Goal: Communication & Community: Ask a question

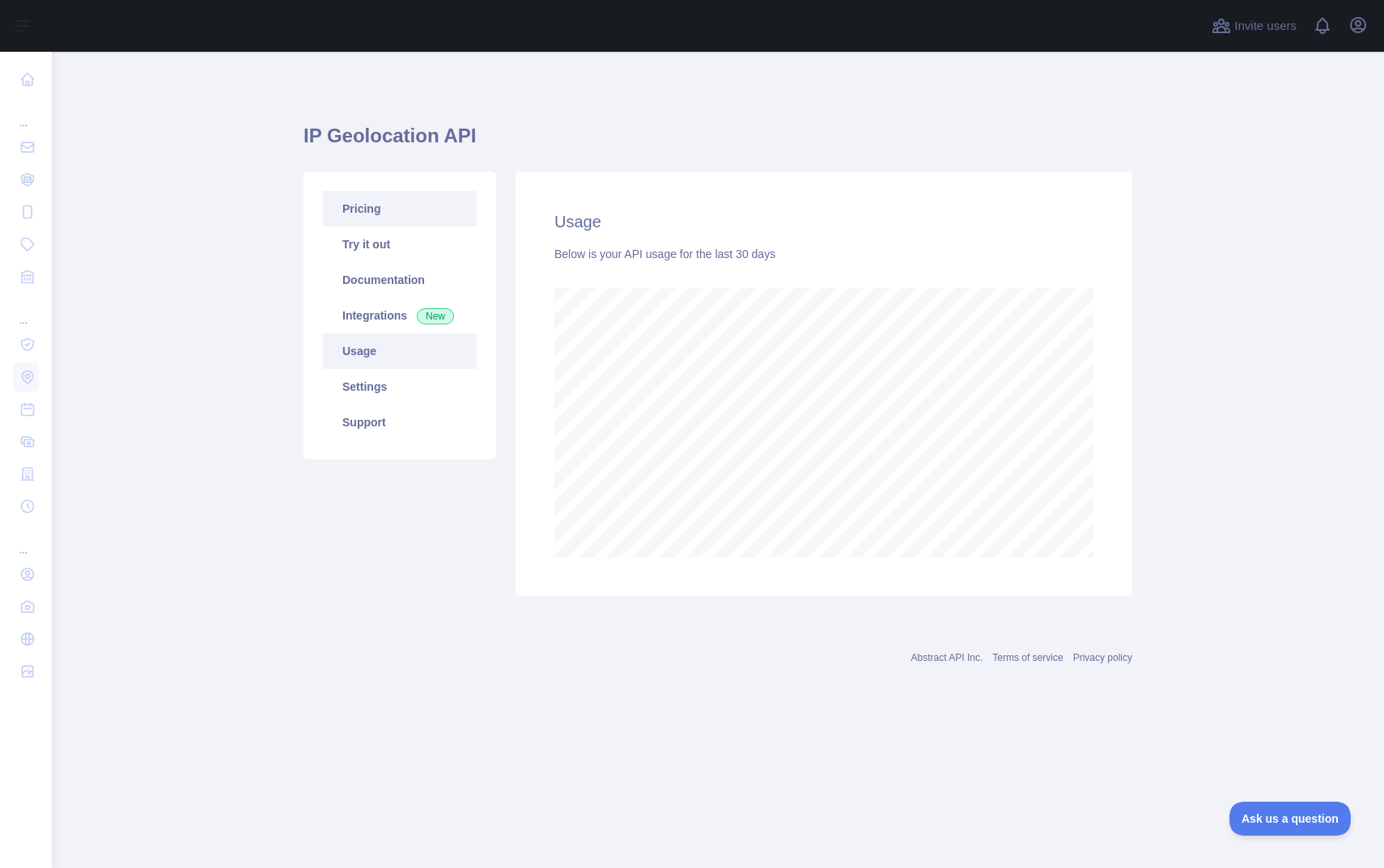
click at [374, 202] on link "Pricing" at bounding box center [400, 209] width 154 height 36
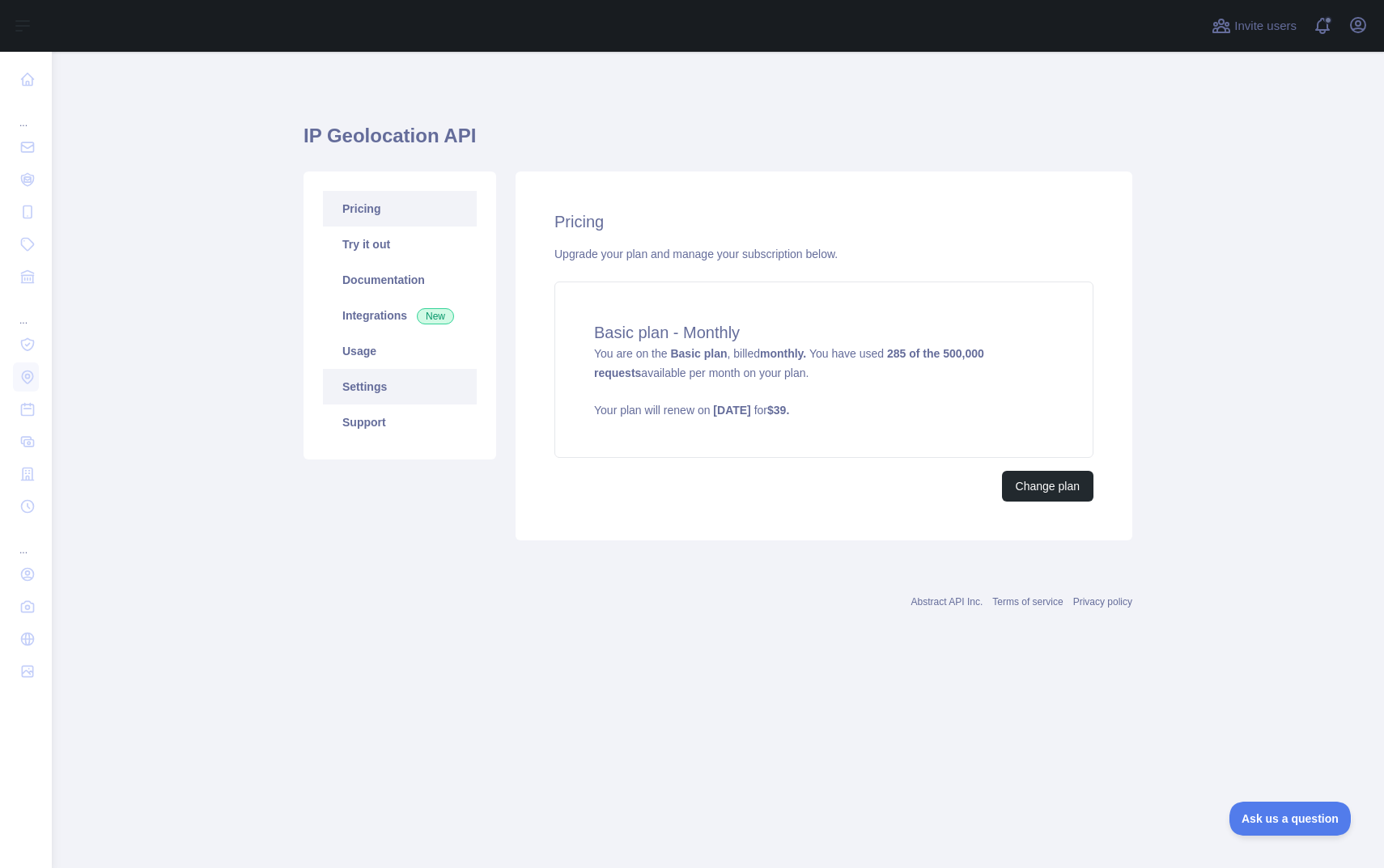
click at [377, 390] on link "Settings" at bounding box center [400, 387] width 154 height 36
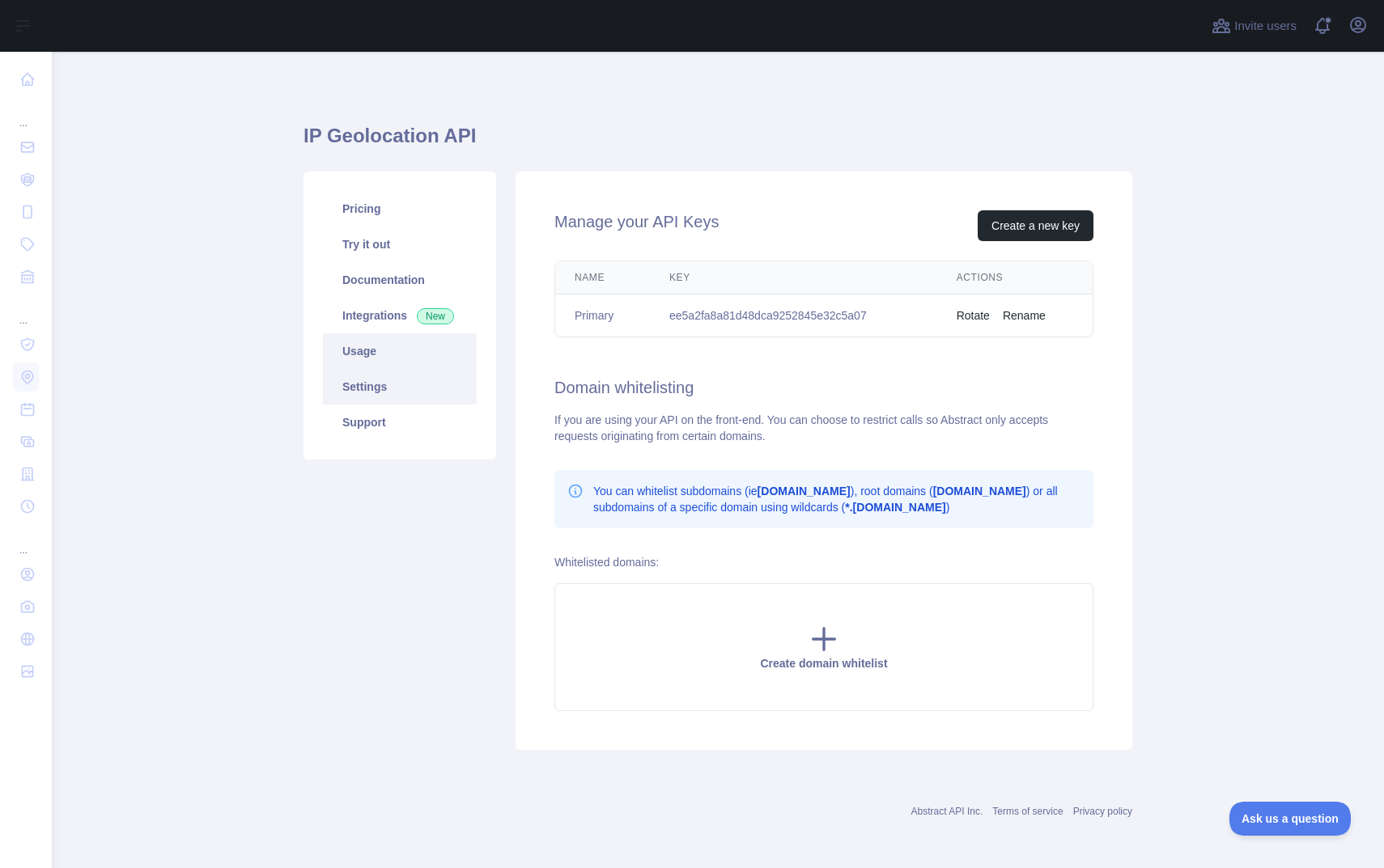
click at [394, 363] on link "Usage" at bounding box center [400, 351] width 154 height 36
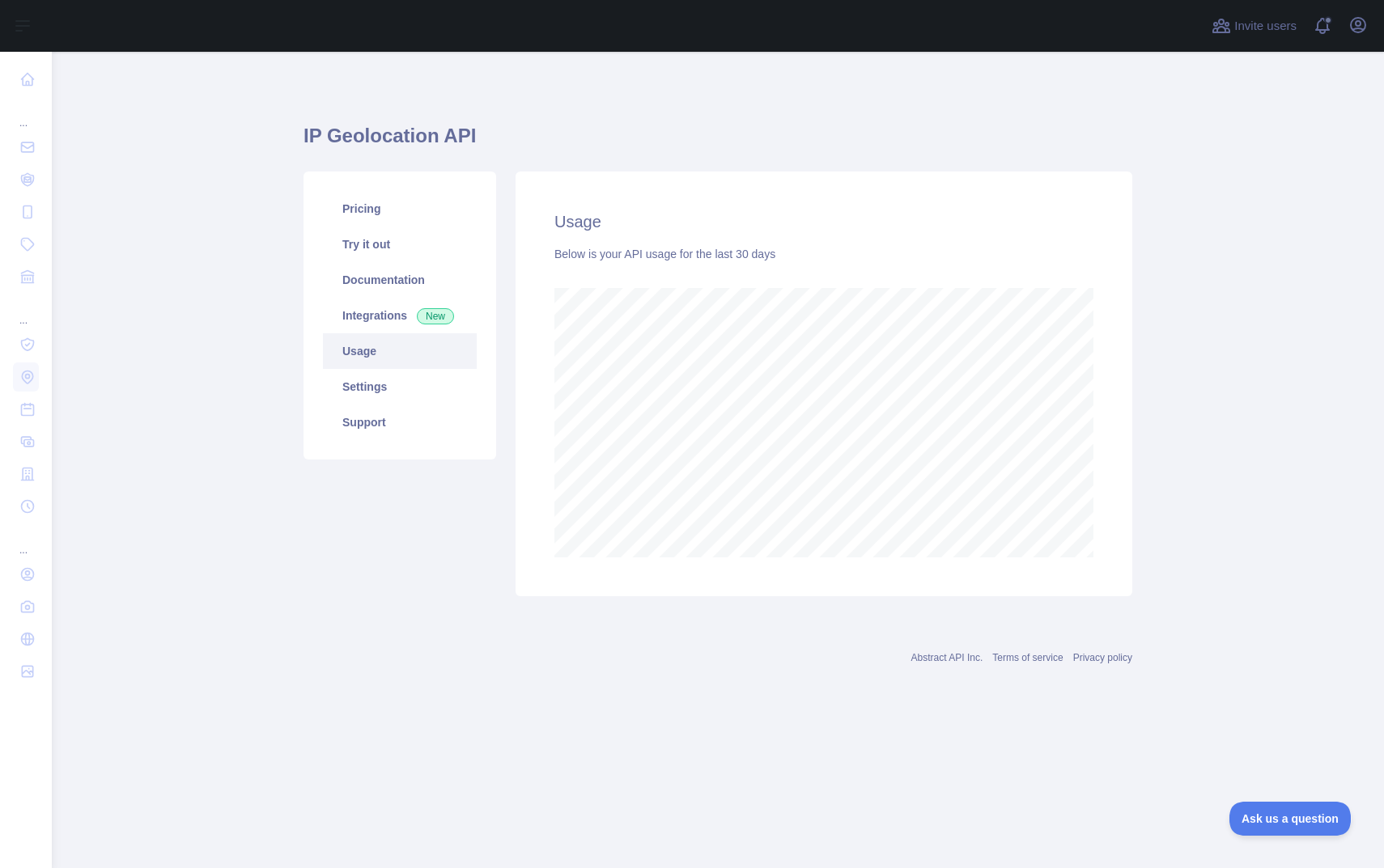
scroll to position [817, 1333]
click at [392, 417] on link "Support" at bounding box center [400, 422] width 154 height 36
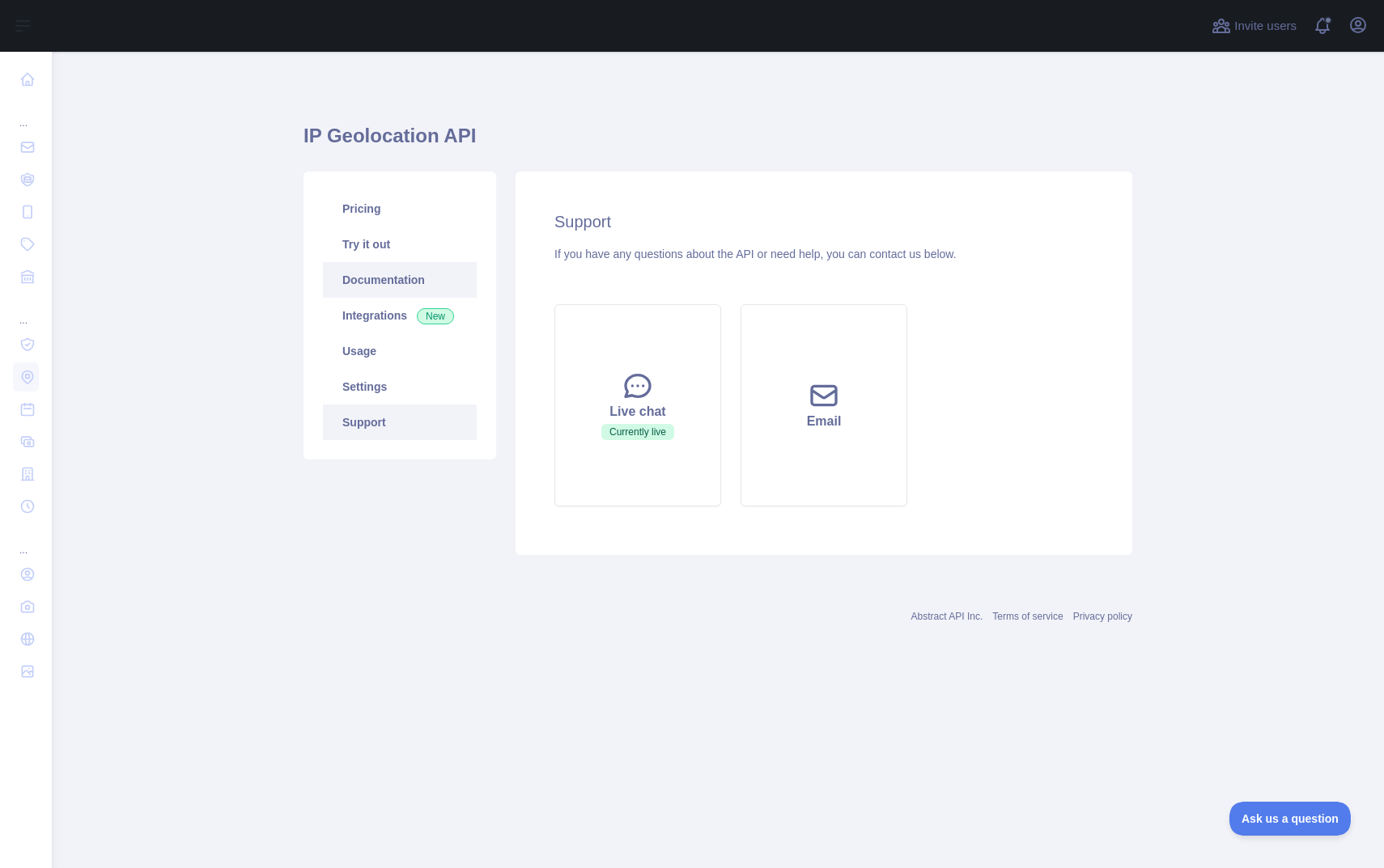
click at [380, 283] on link "Documentation" at bounding box center [400, 280] width 154 height 36
click at [362, 356] on link "Usage" at bounding box center [400, 351] width 154 height 36
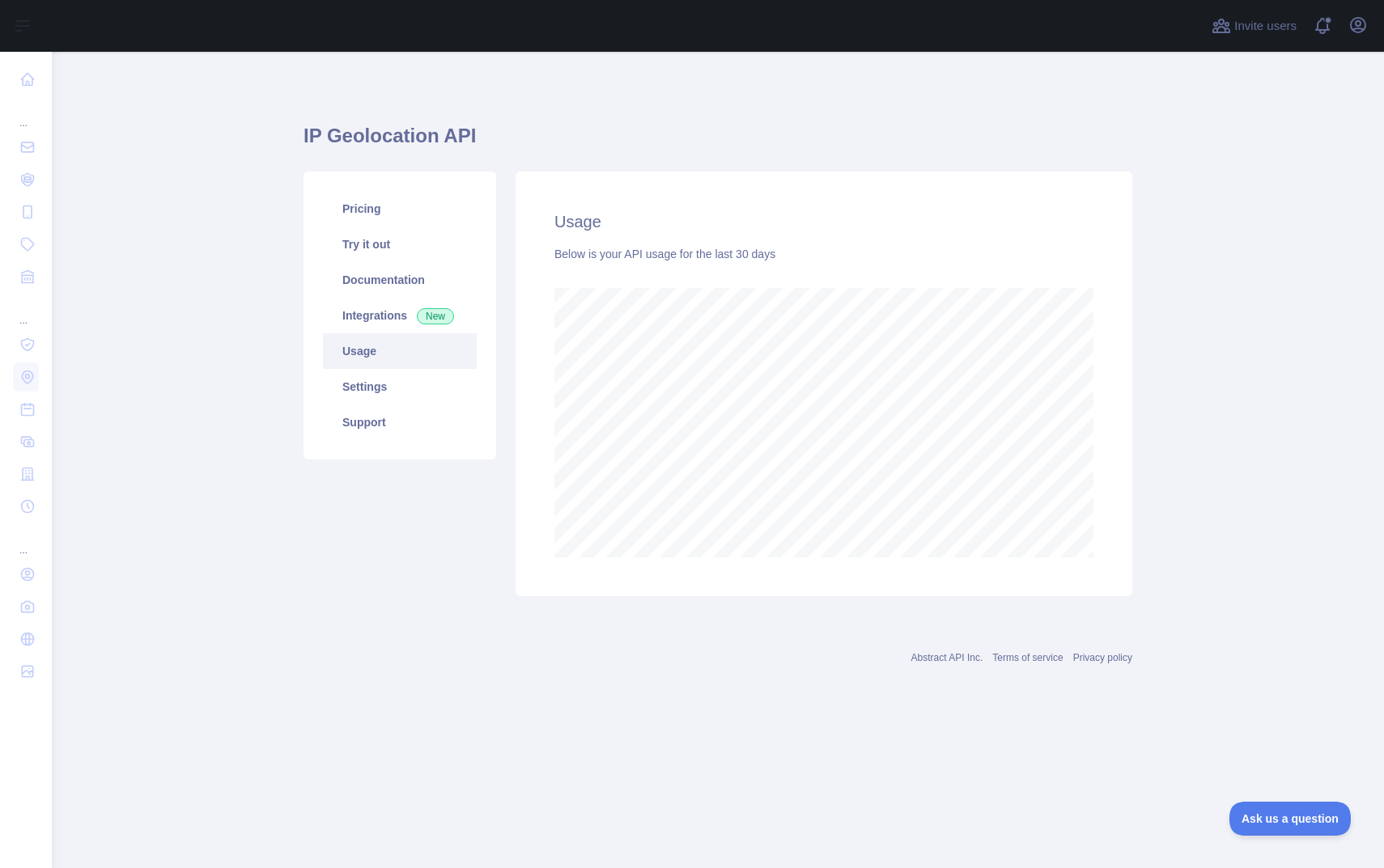
scroll to position [817, 1333]
click at [1173, 282] on main "IP Geolocation API Pricing Try it out Documentation Integrations New Usage Sett…" at bounding box center [718, 461] width 1333 height 817
click at [1176, 275] on main "IP Geolocation API Pricing Try it out Documentation Integrations New Usage Sett…" at bounding box center [718, 461] width 1333 height 817
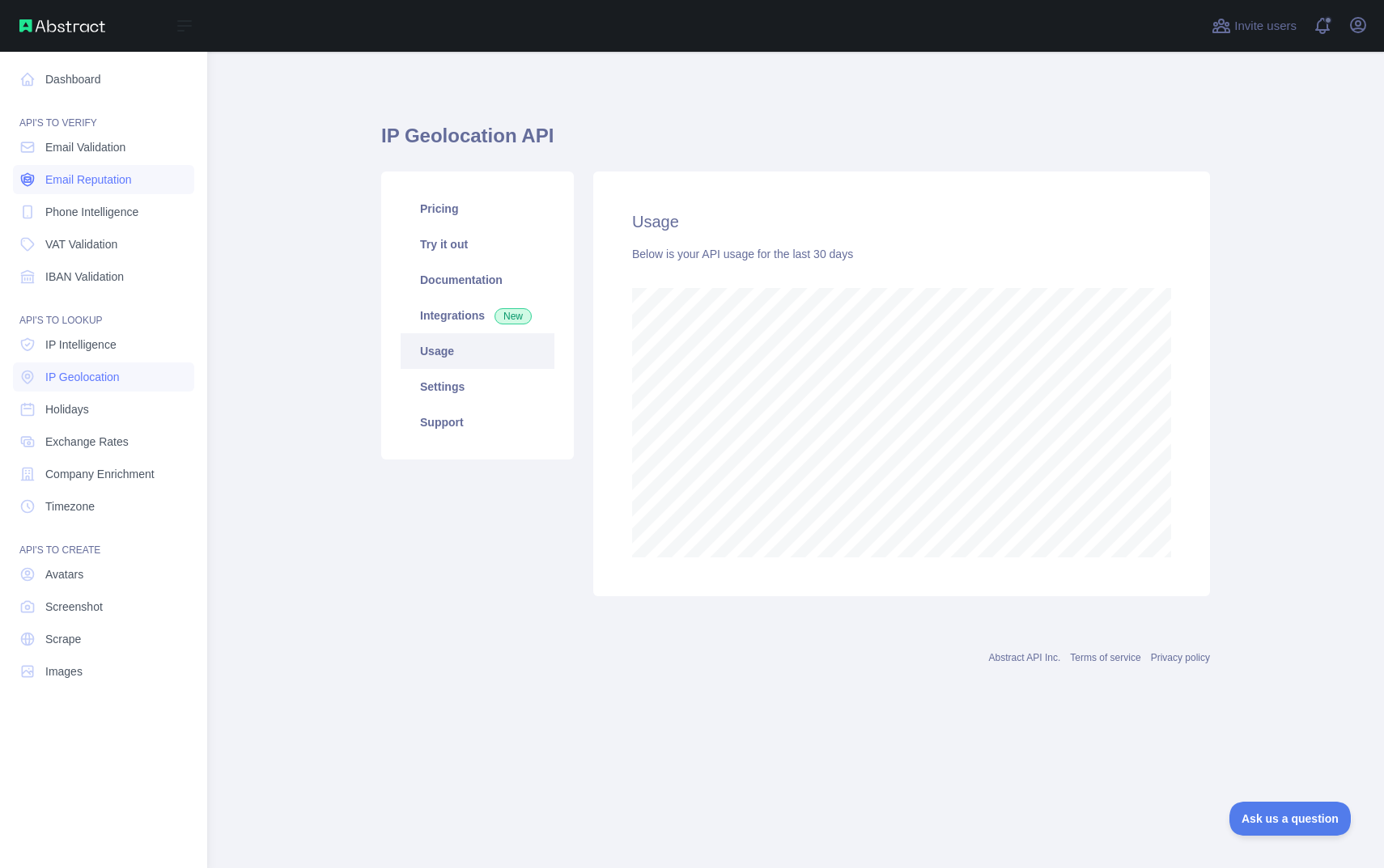
click at [69, 174] on span "Email Reputation" at bounding box center [89, 180] width 87 height 16
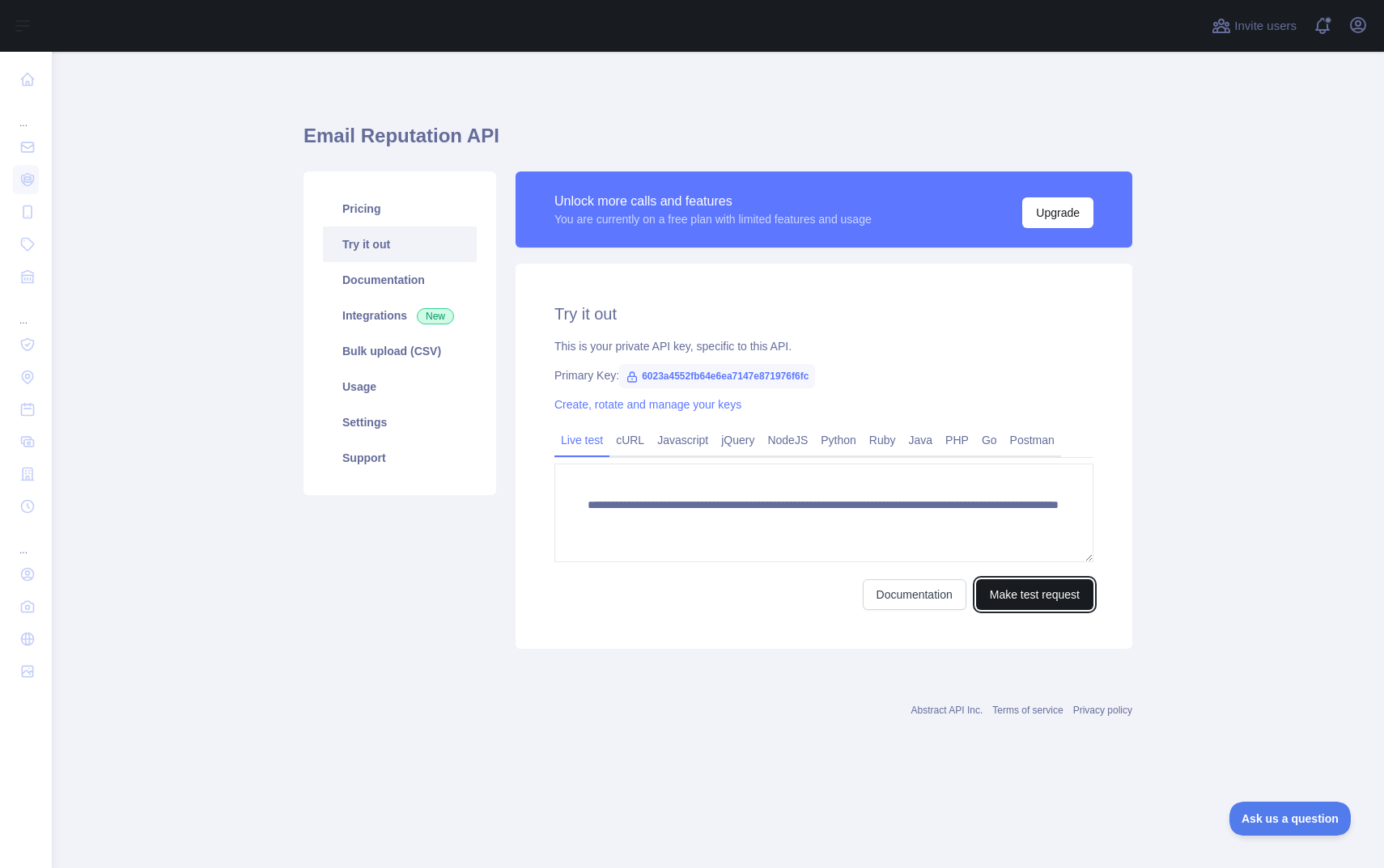
click at [1028, 591] on button "Make test request" at bounding box center [1035, 594] width 117 height 31
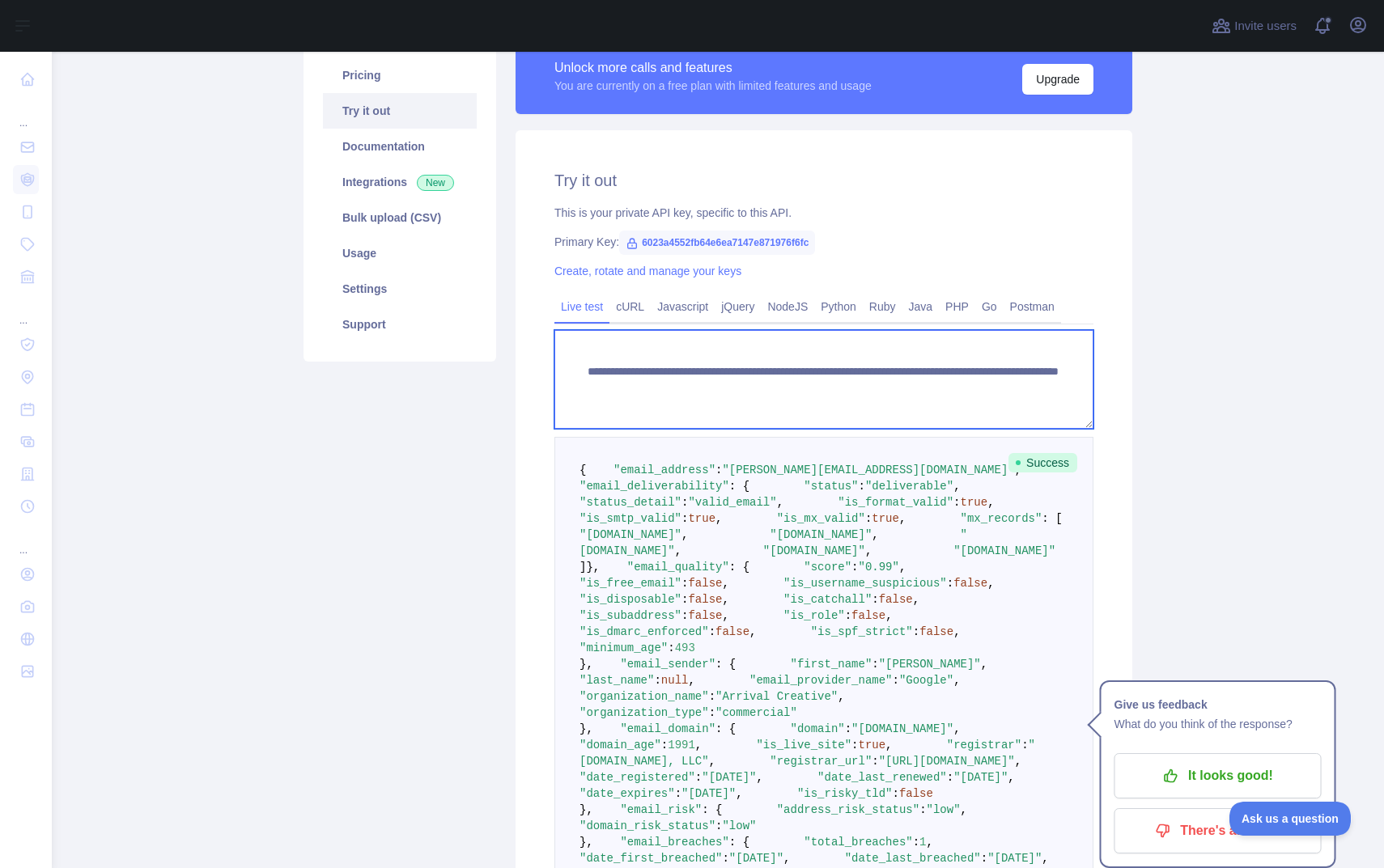
drag, startPoint x: 1025, startPoint y: 388, endPoint x: 874, endPoint y: 391, distance: 151.0
click at [874, 391] on textarea "**********" at bounding box center [824, 380] width 539 height 99
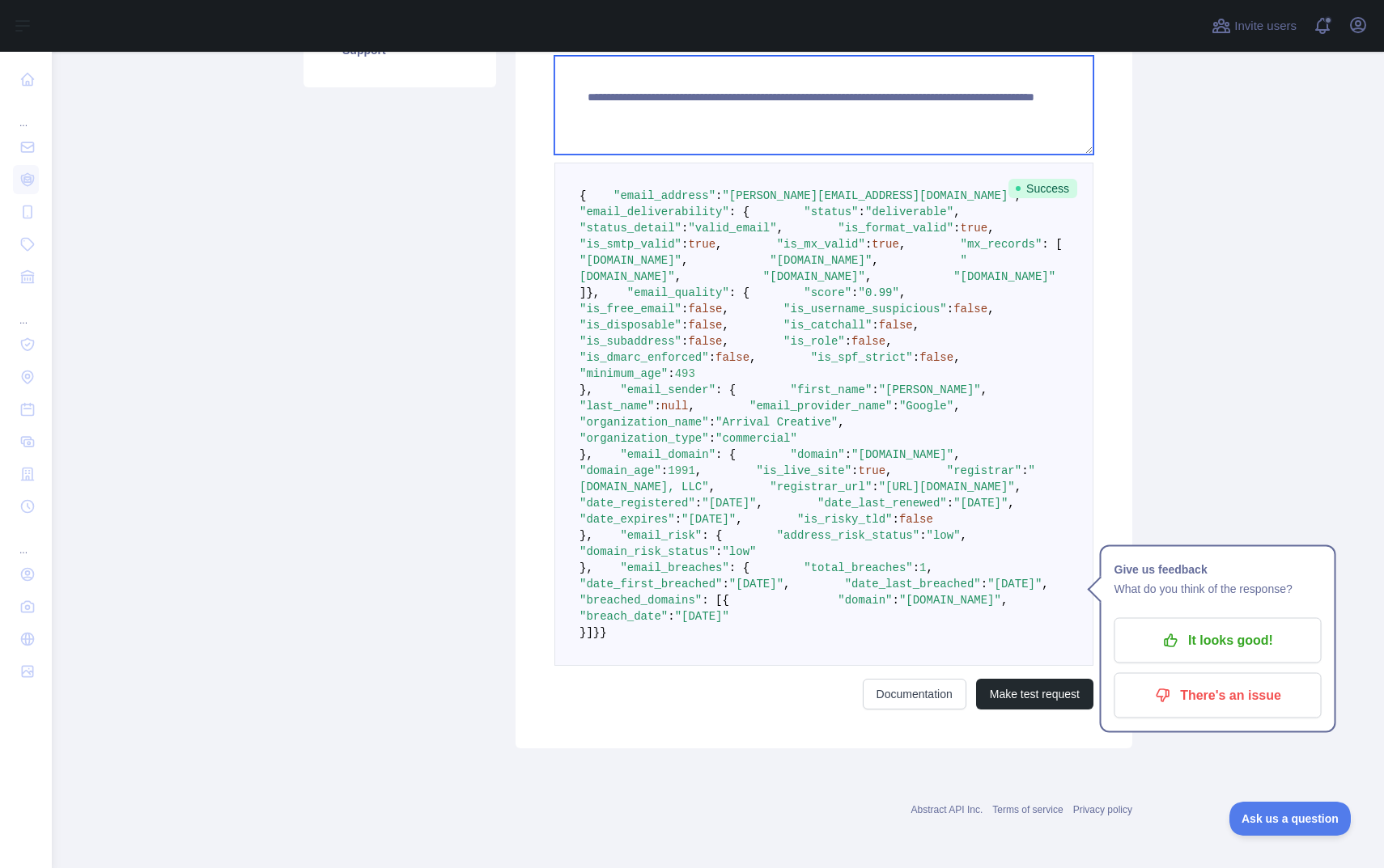
scroll to position [958, 0]
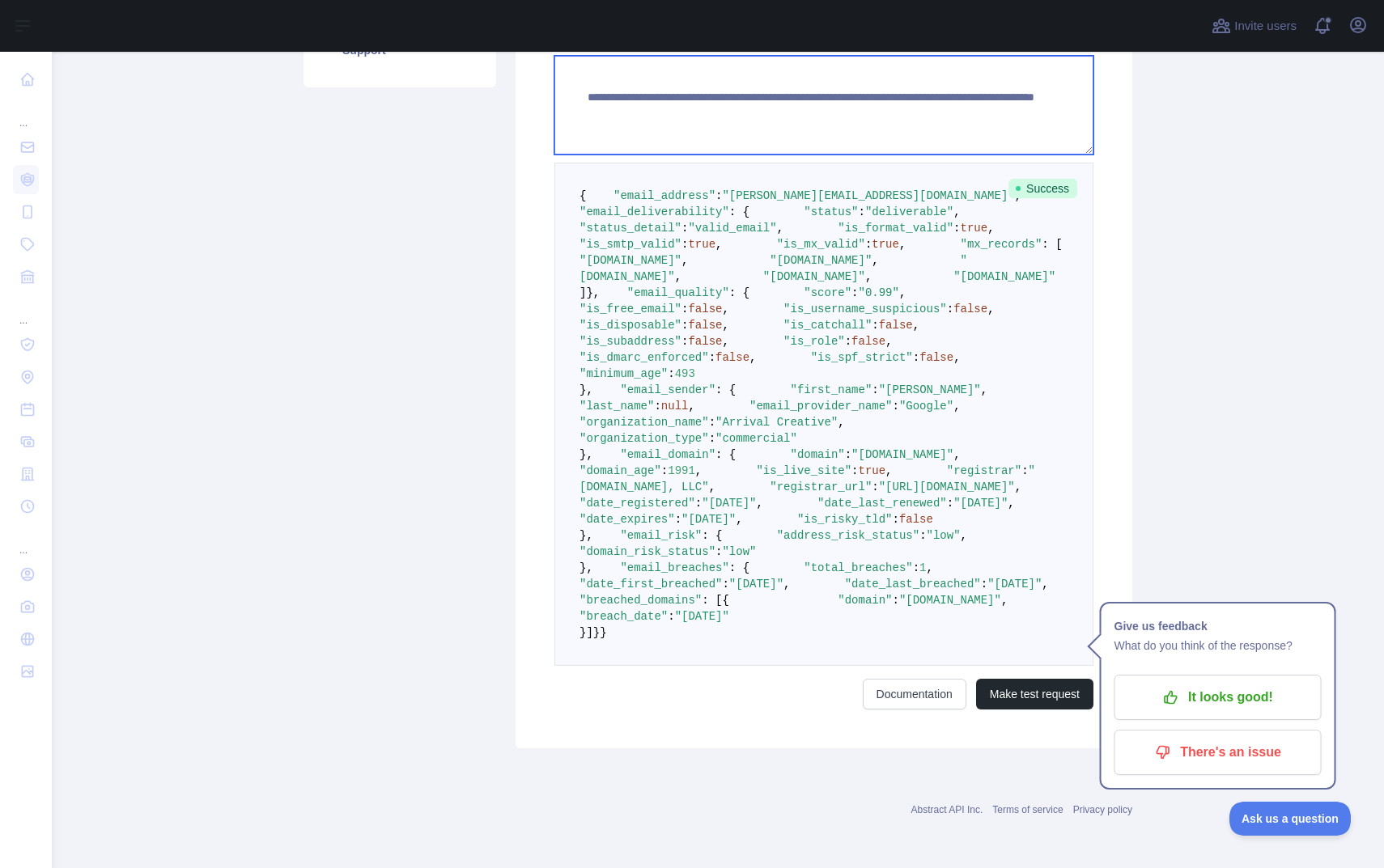
type textarea "**********"
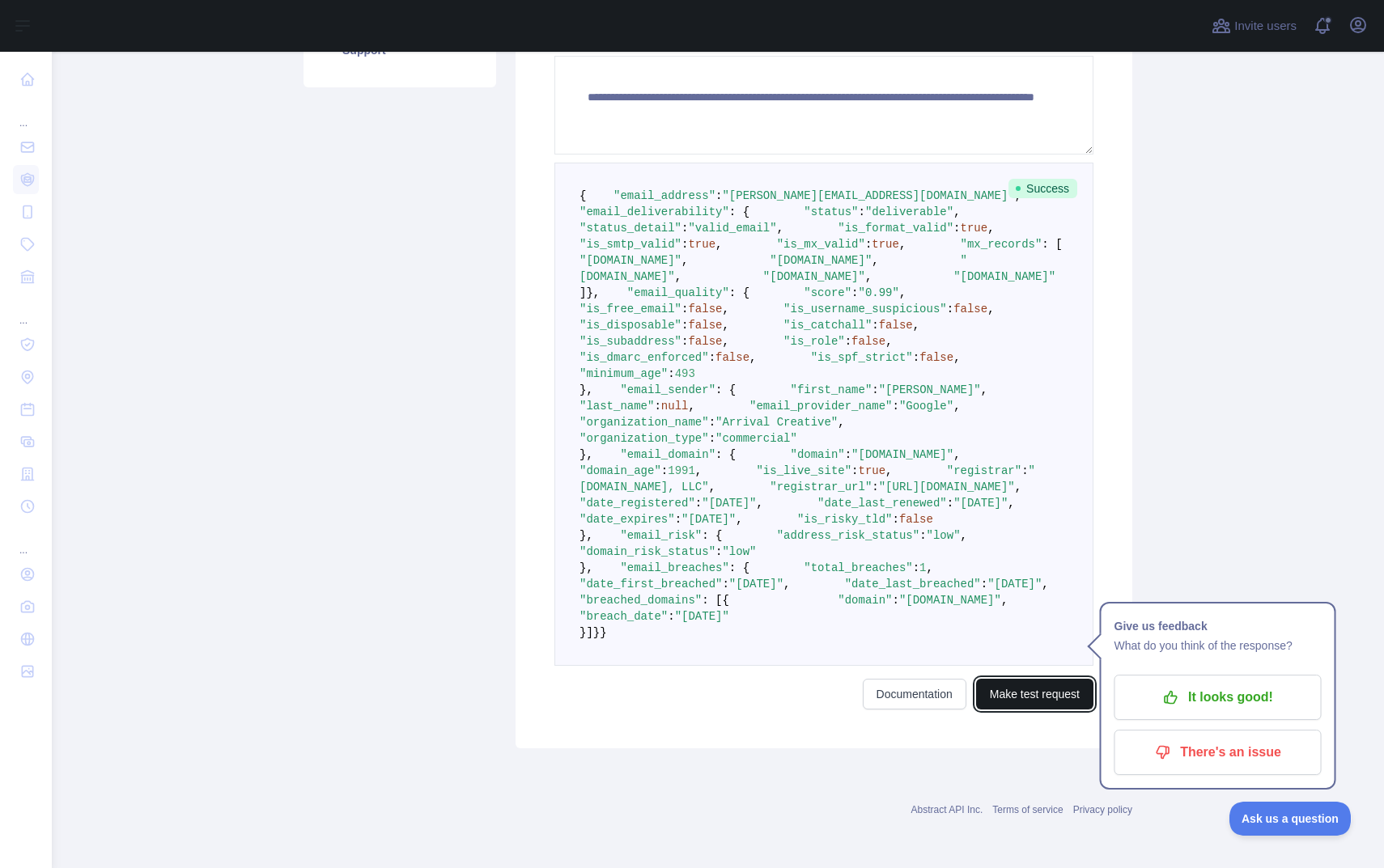
click at [1079, 696] on button "Make test request" at bounding box center [1035, 693] width 117 height 31
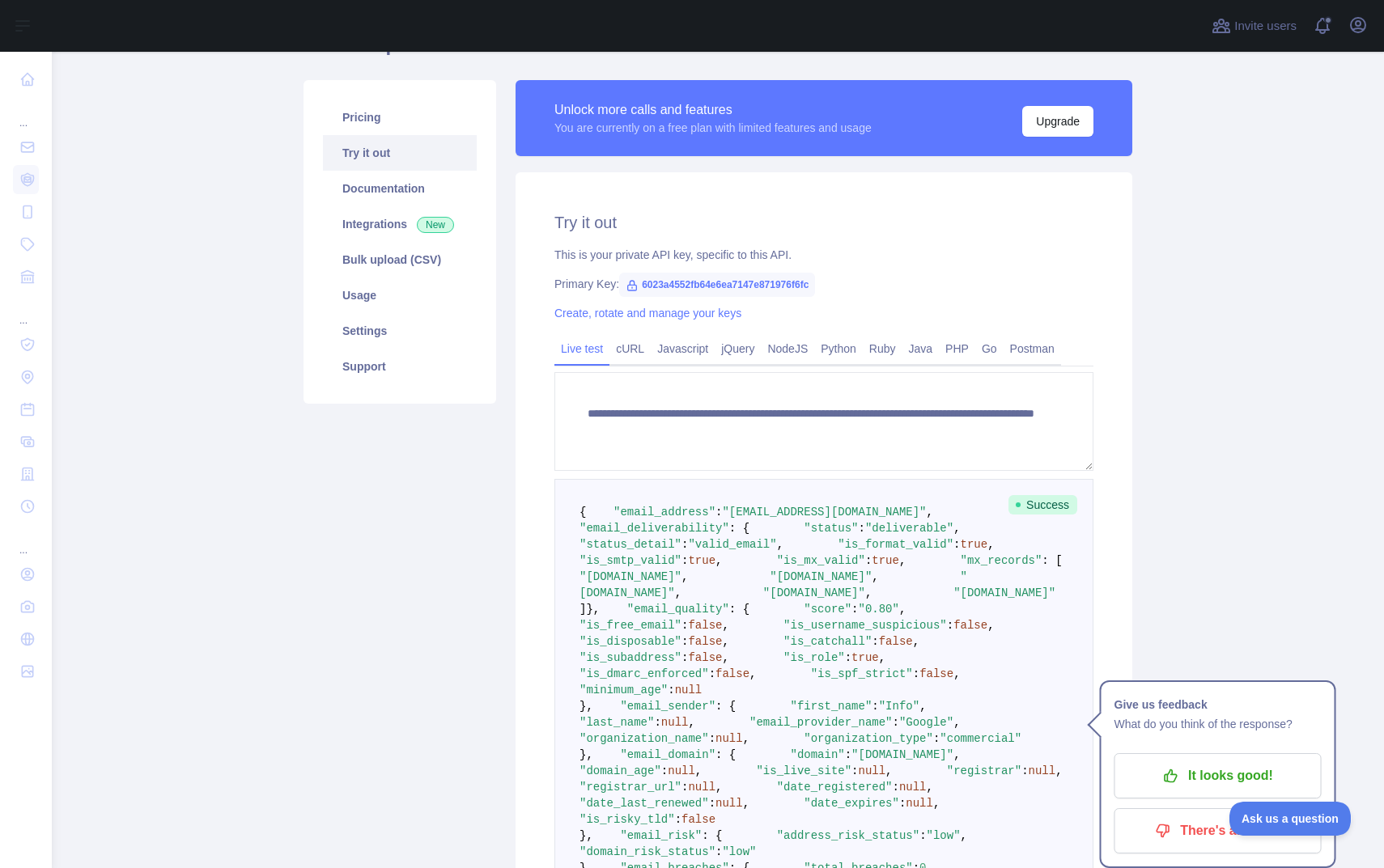
scroll to position [0, 0]
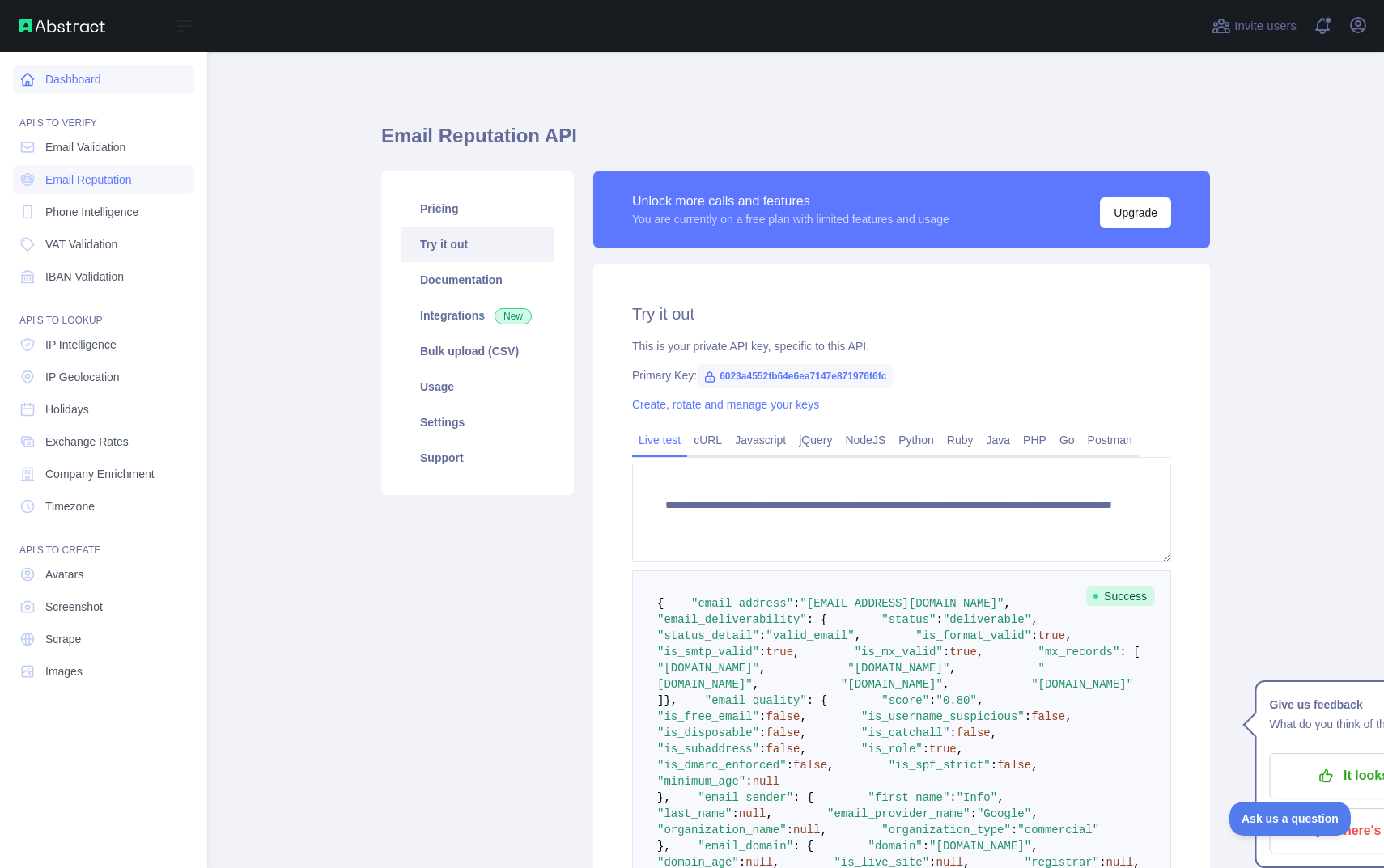
click at [84, 69] on link "Dashboard" at bounding box center [104, 80] width 182 height 30
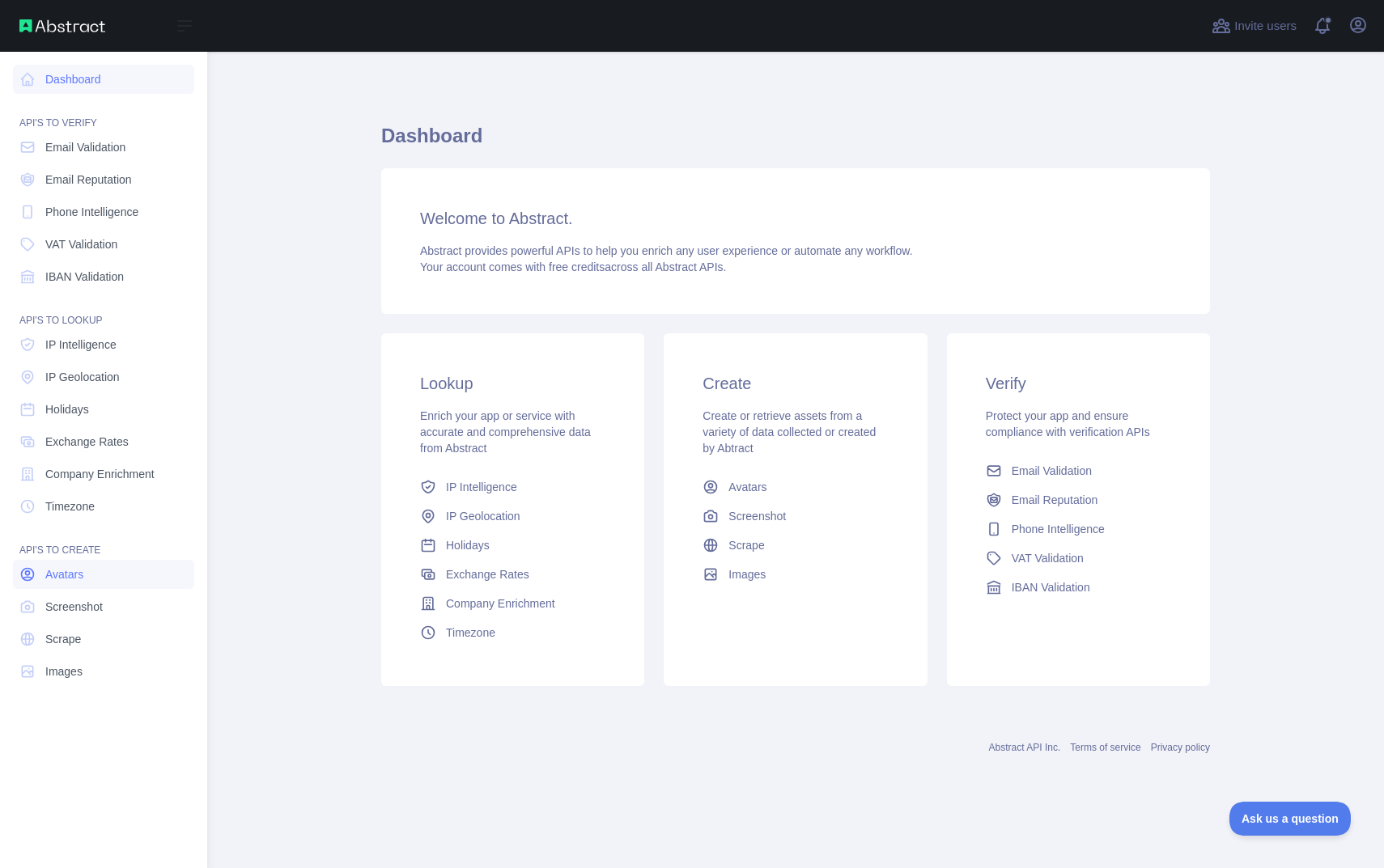
click at [82, 572] on span "Avatars" at bounding box center [64, 574] width 38 height 16
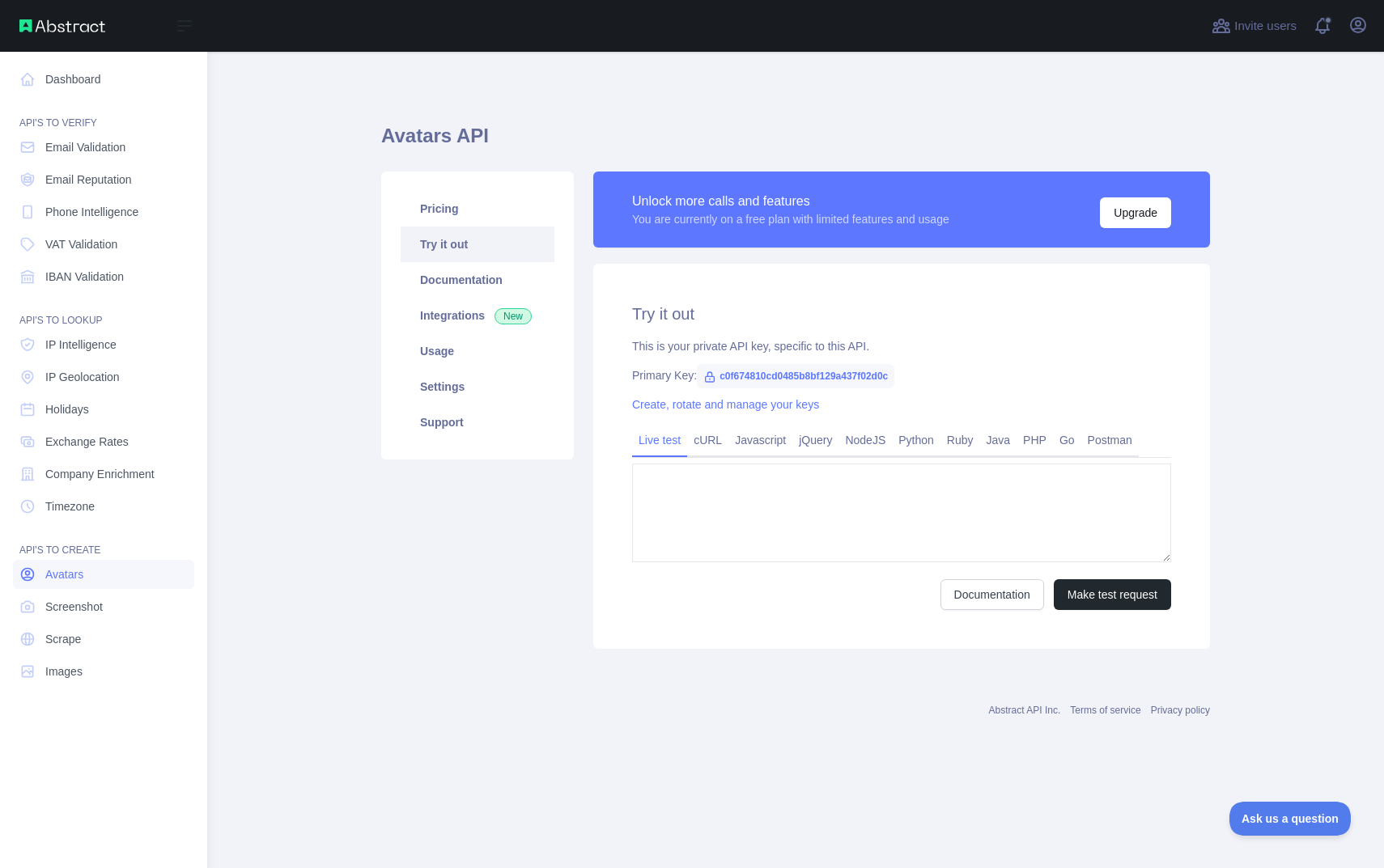
type textarea "**********"
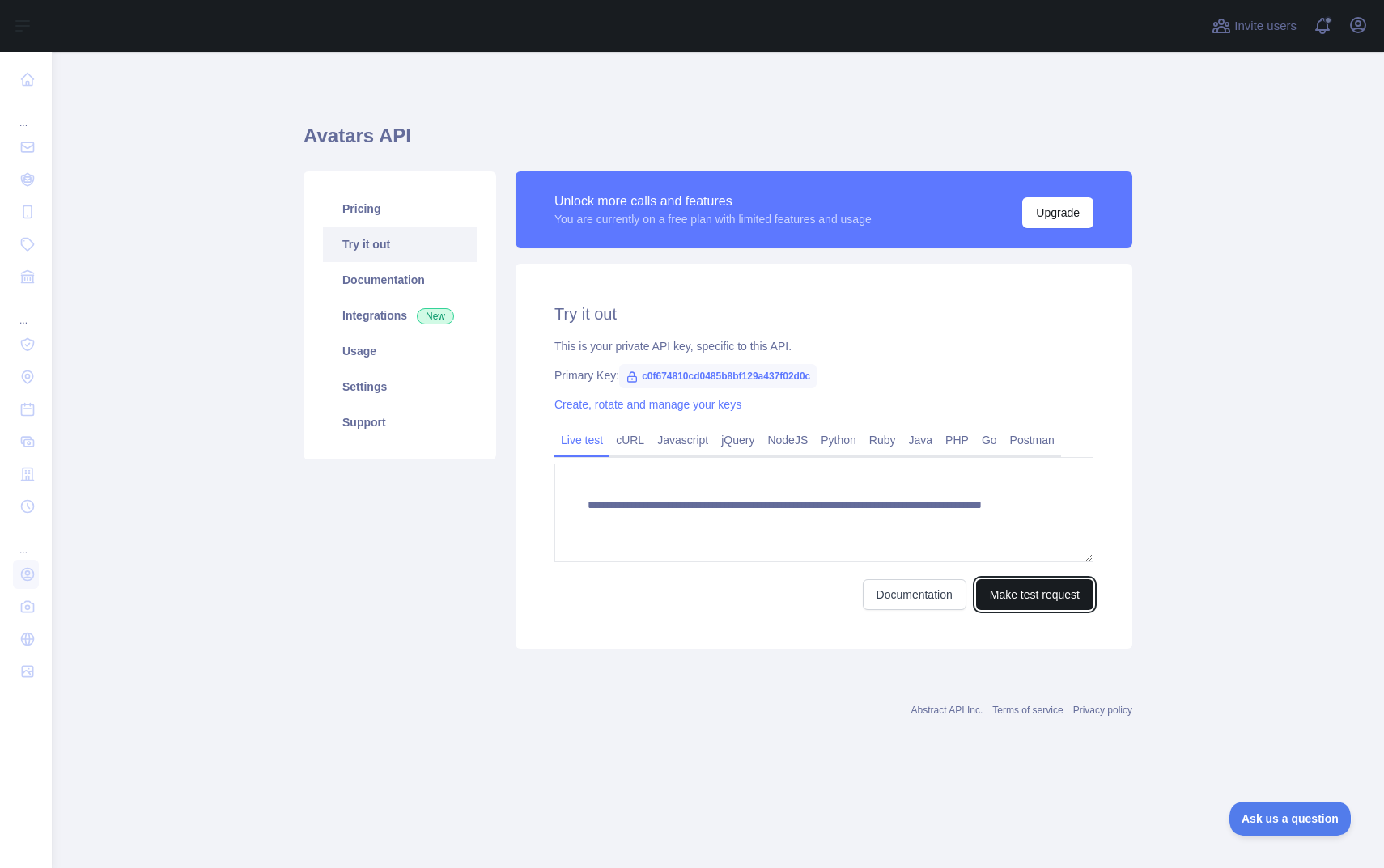
click at [1049, 593] on button "Make test request" at bounding box center [1035, 594] width 117 height 31
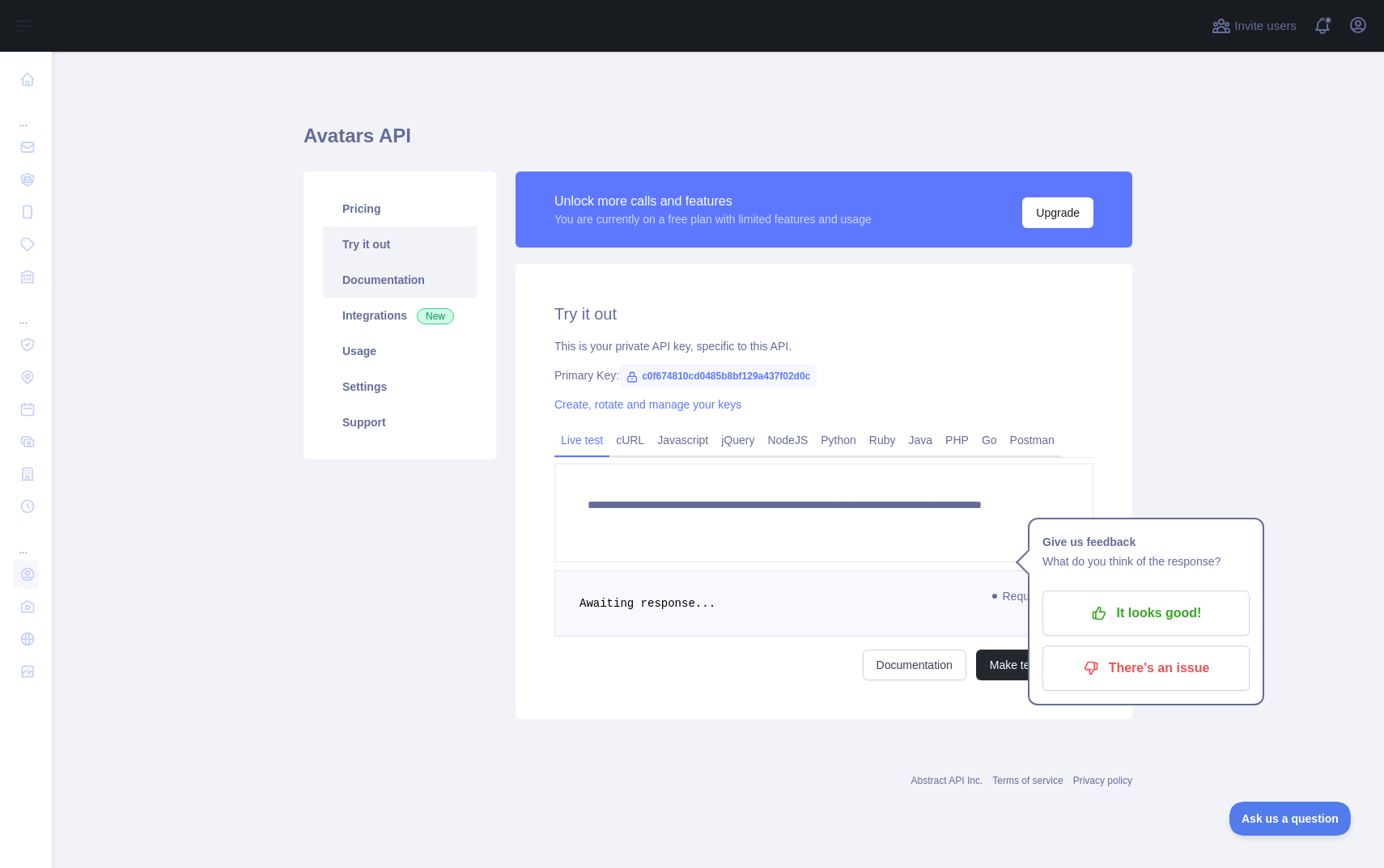
click at [417, 291] on link "Documentation" at bounding box center [400, 280] width 154 height 36
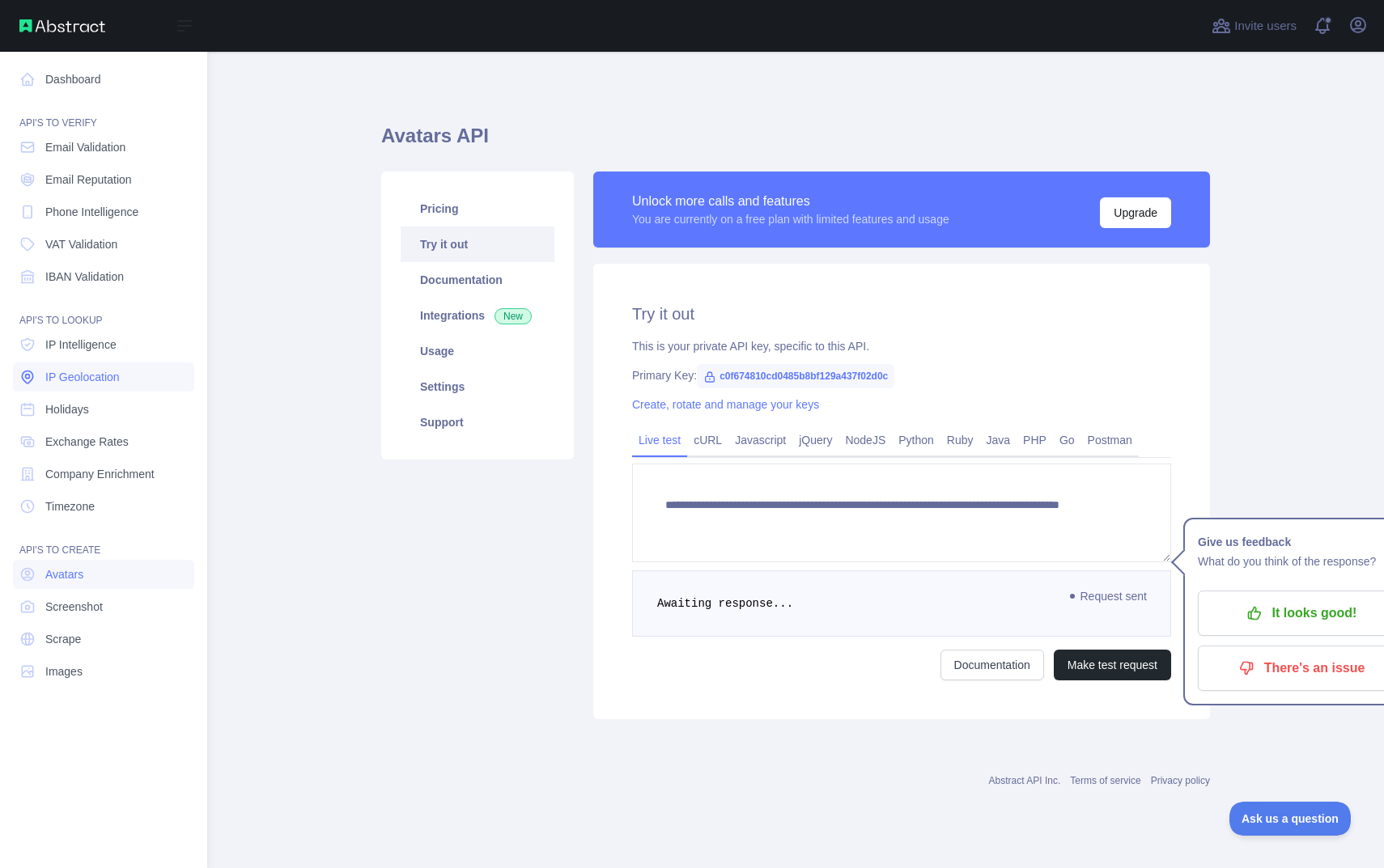
click at [67, 377] on span "IP Geolocation" at bounding box center [82, 377] width 74 height 16
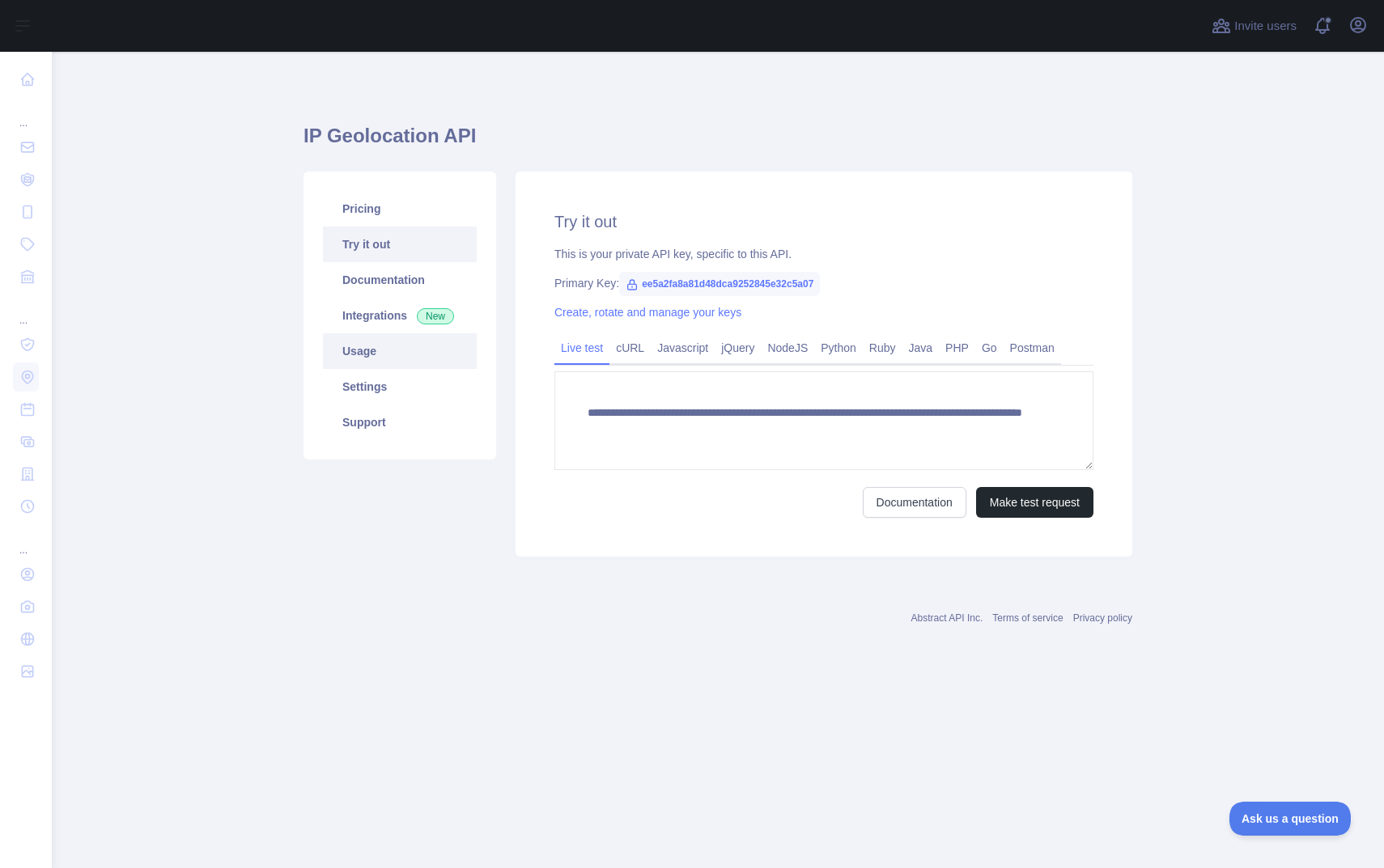
click at [396, 339] on link "Usage" at bounding box center [400, 351] width 154 height 36
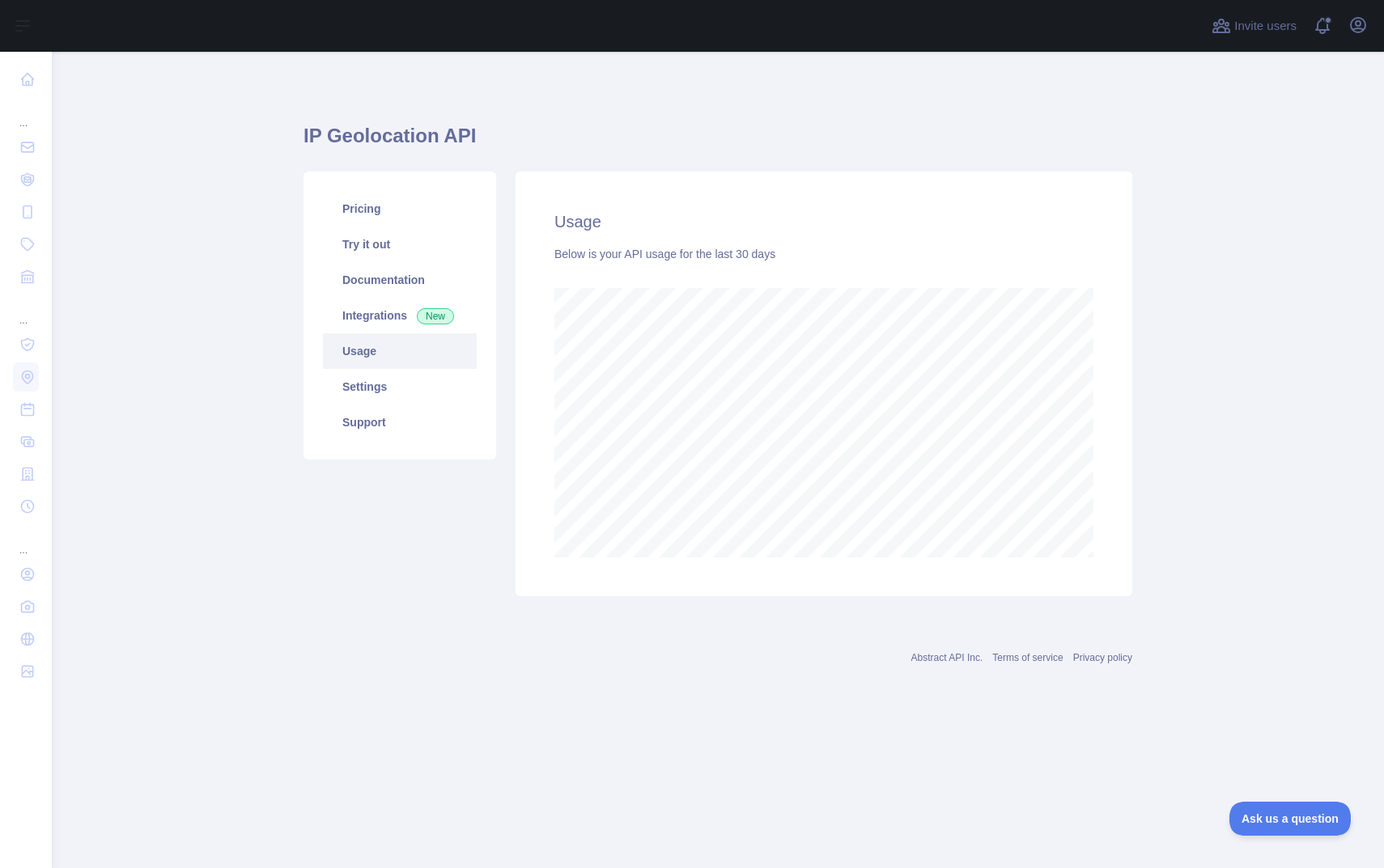
scroll to position [817, 1333]
click at [423, 312] on span "New" at bounding box center [436, 317] width 37 height 16
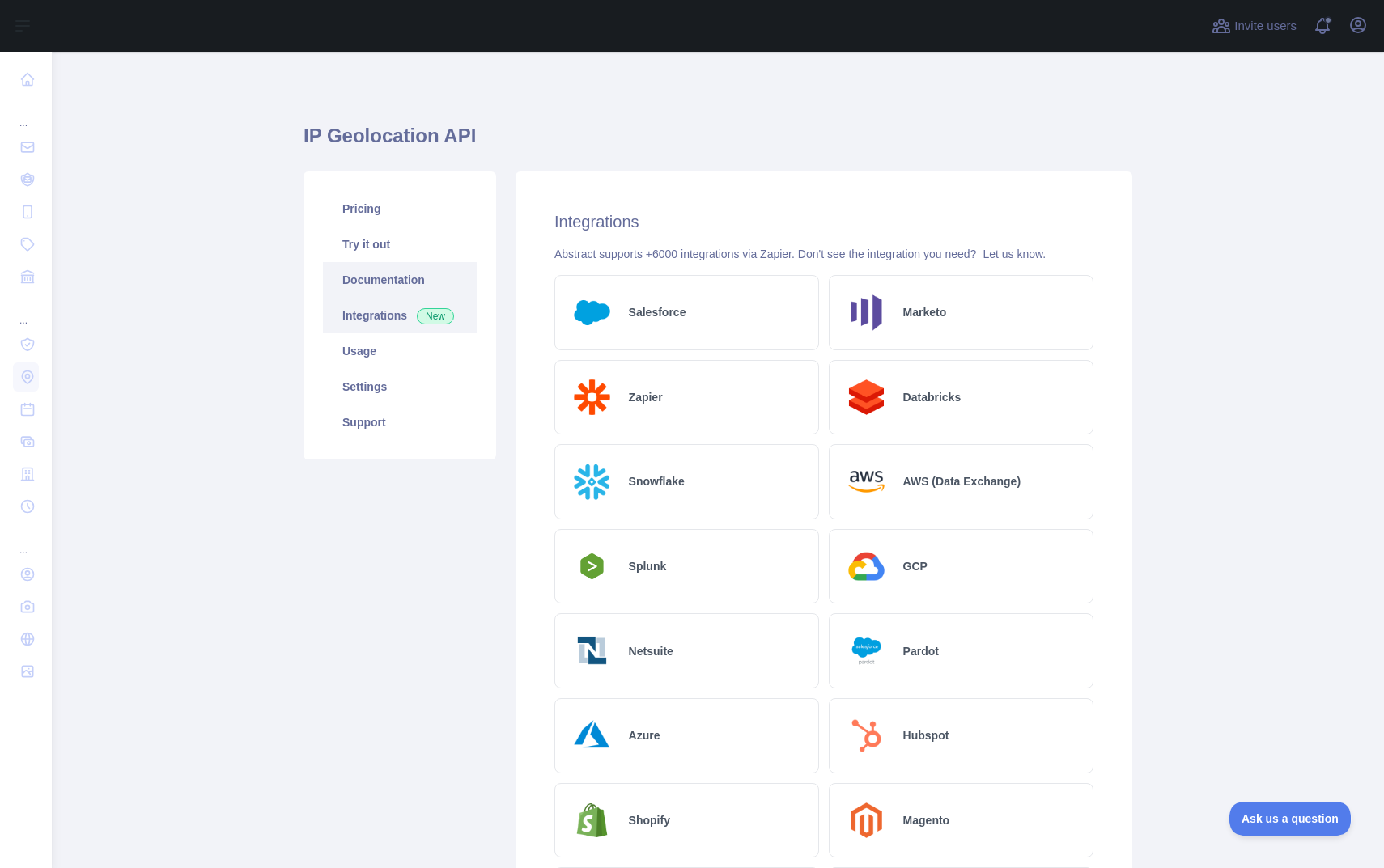
click at [417, 278] on link "Documentation" at bounding box center [400, 280] width 154 height 36
click at [1362, 30] on icon "button" at bounding box center [1357, 25] width 15 height 15
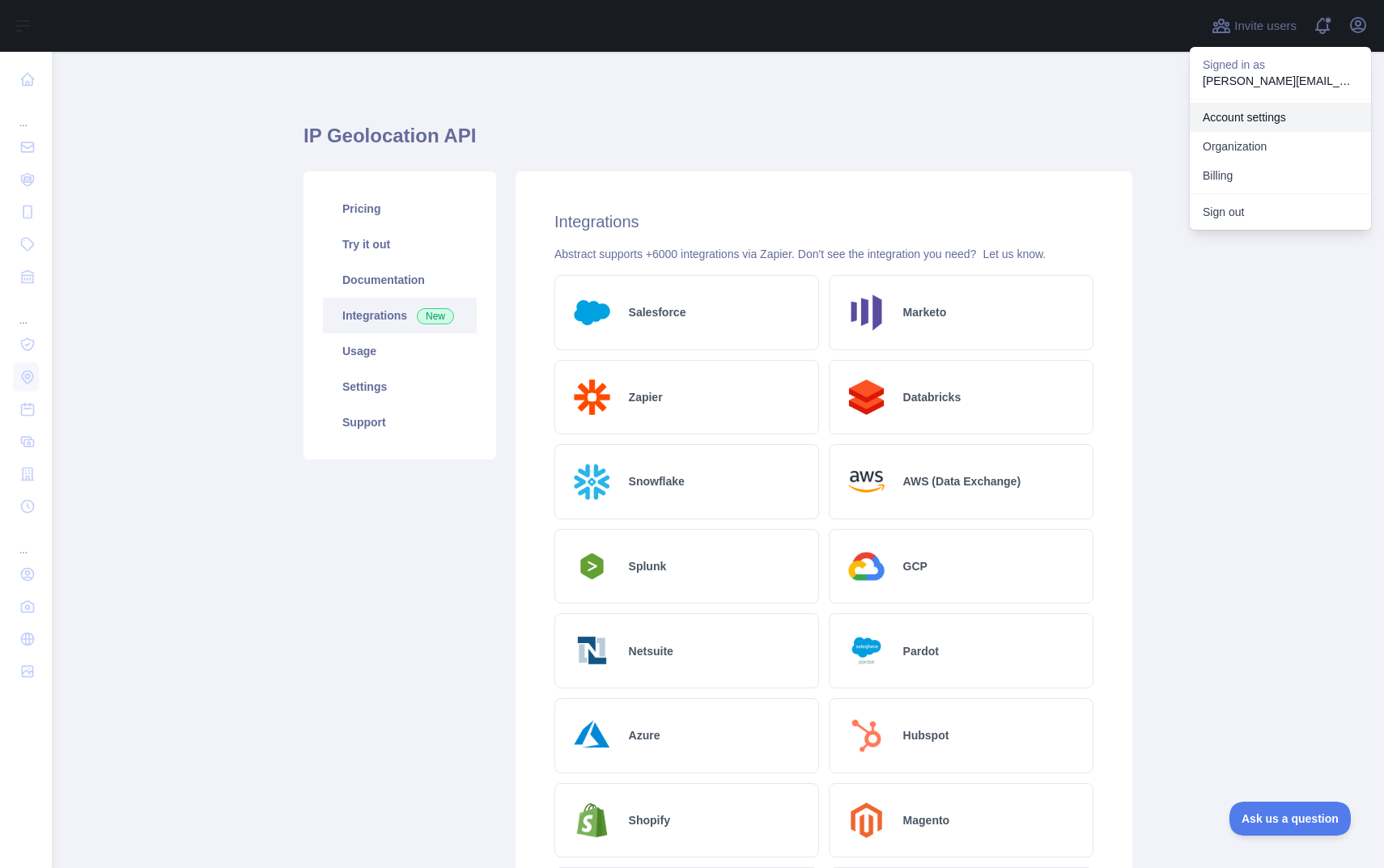
click at [1260, 114] on link "Account settings" at bounding box center [1280, 117] width 182 height 30
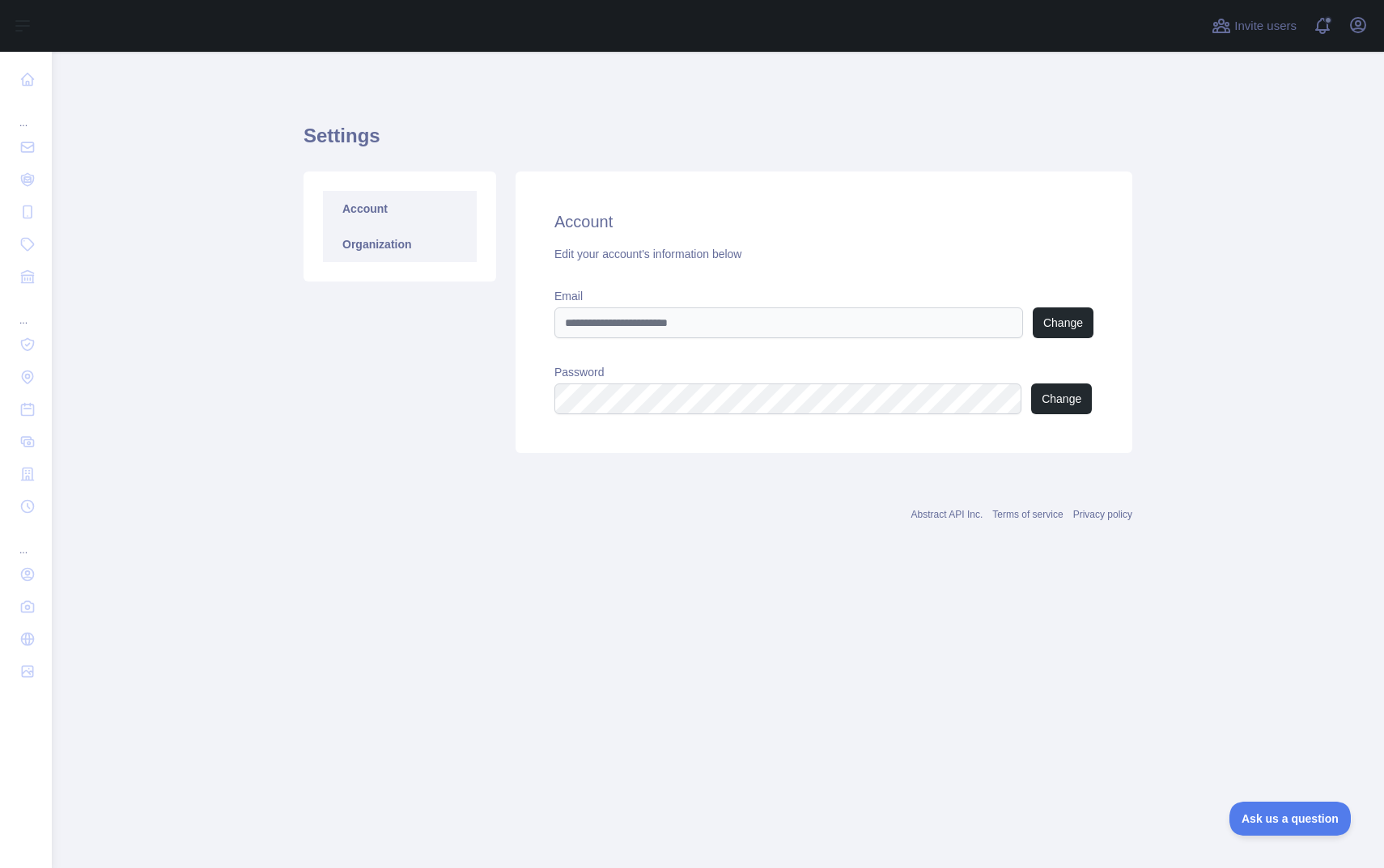
click at [385, 242] on link "Organization" at bounding box center [400, 245] width 154 height 36
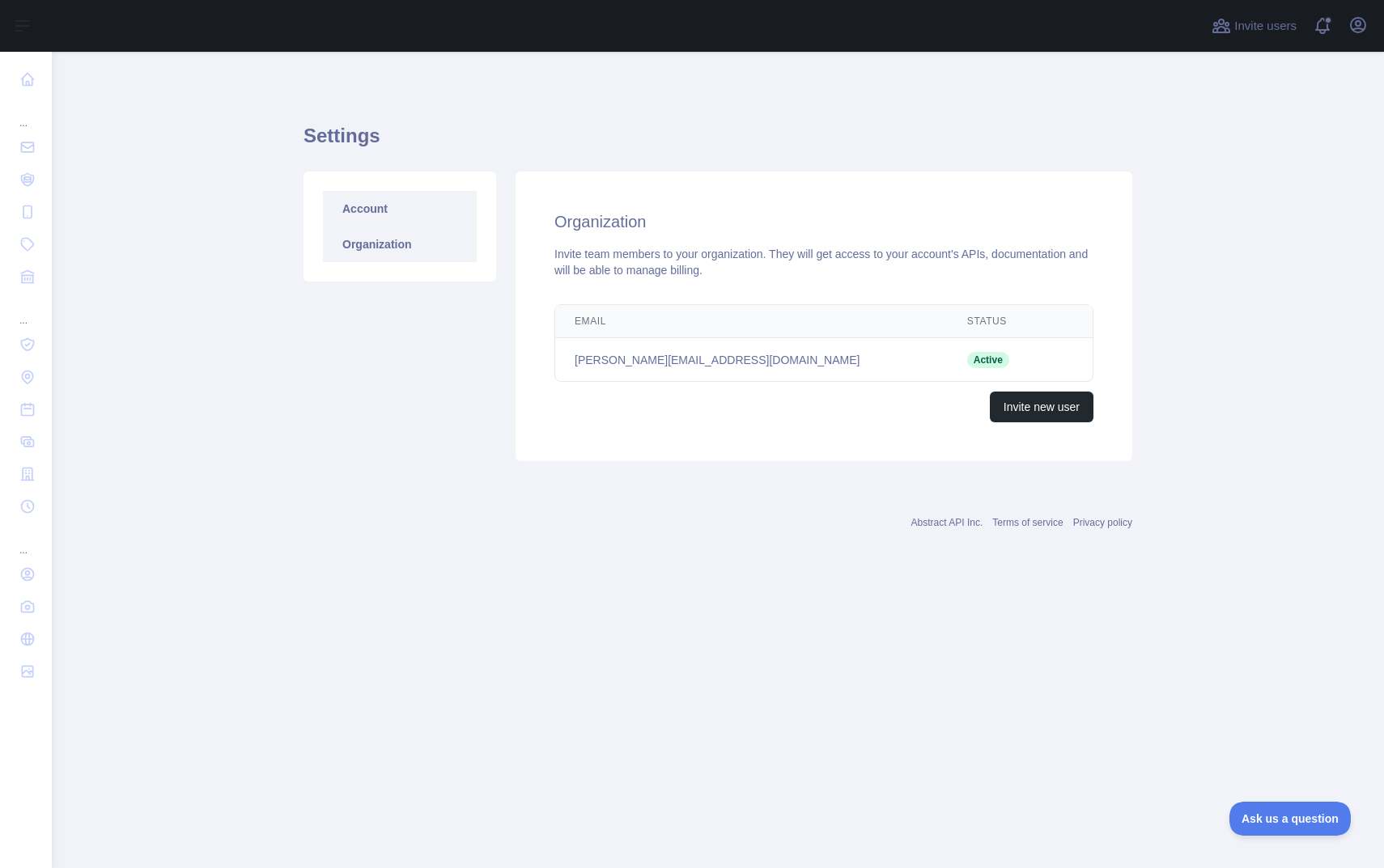
click at [390, 214] on link "Account" at bounding box center [400, 209] width 154 height 36
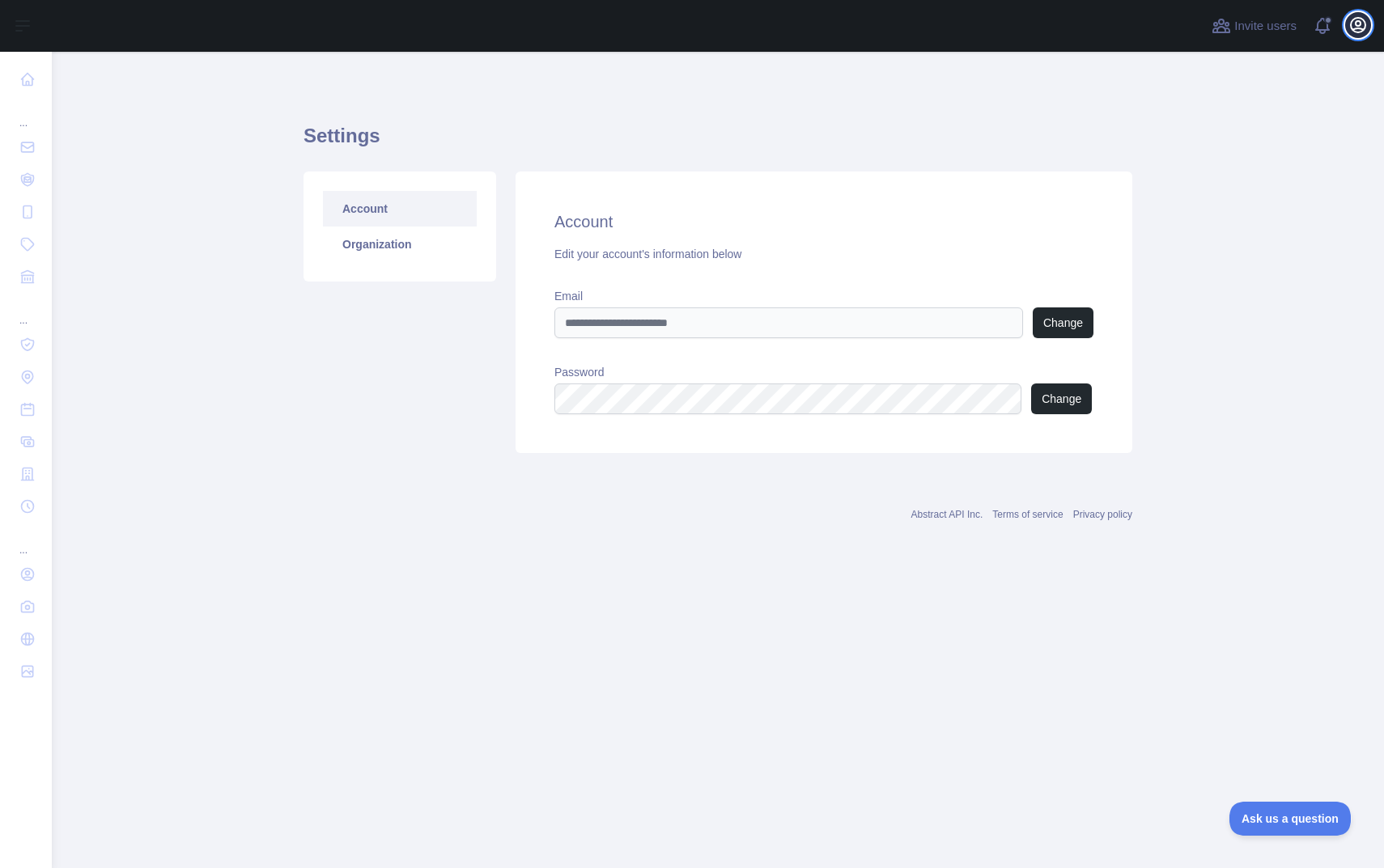
click at [1358, 34] on icon "button" at bounding box center [1358, 26] width 20 height 20
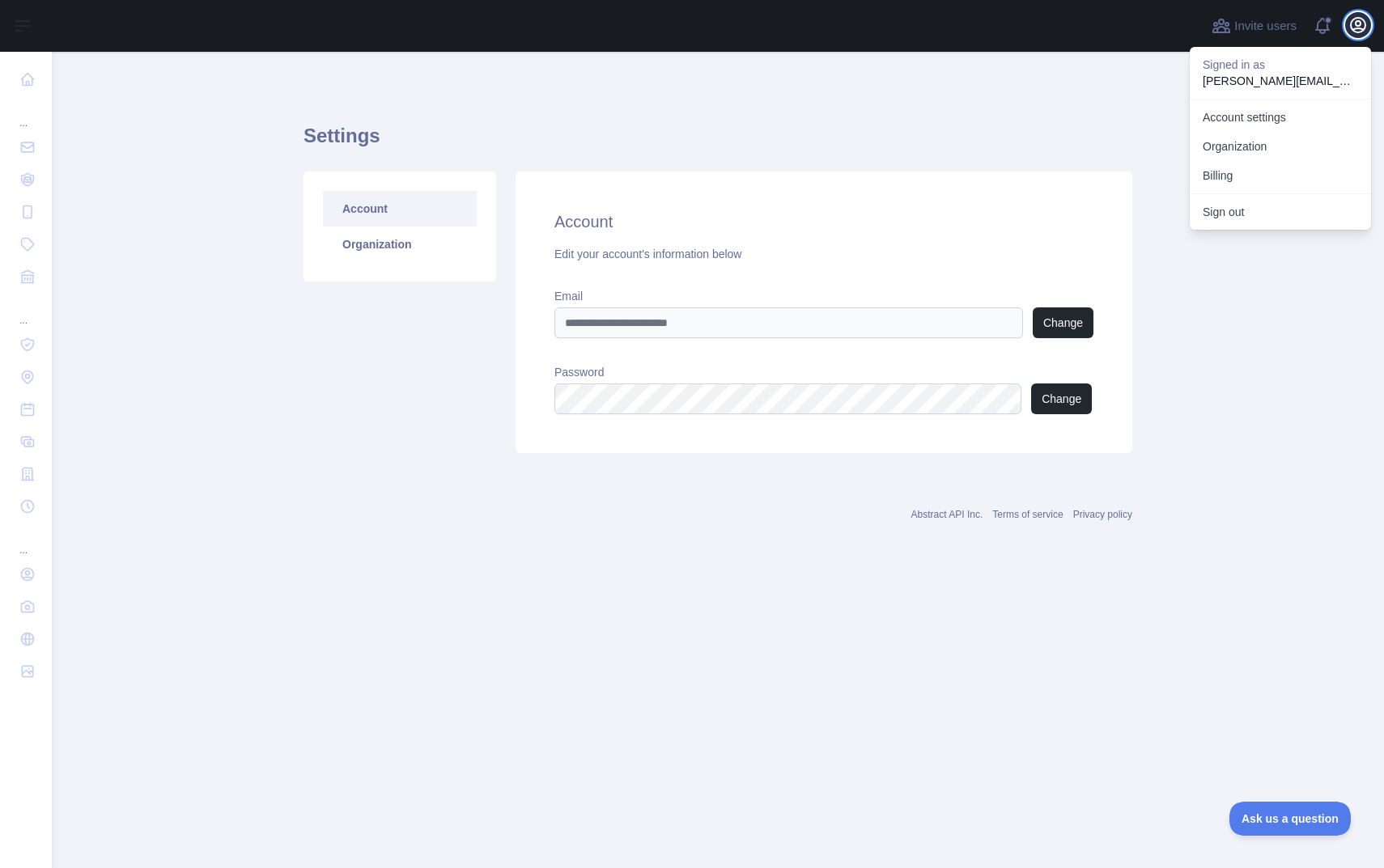
click at [1358, 34] on icon "button" at bounding box center [1358, 26] width 20 height 20
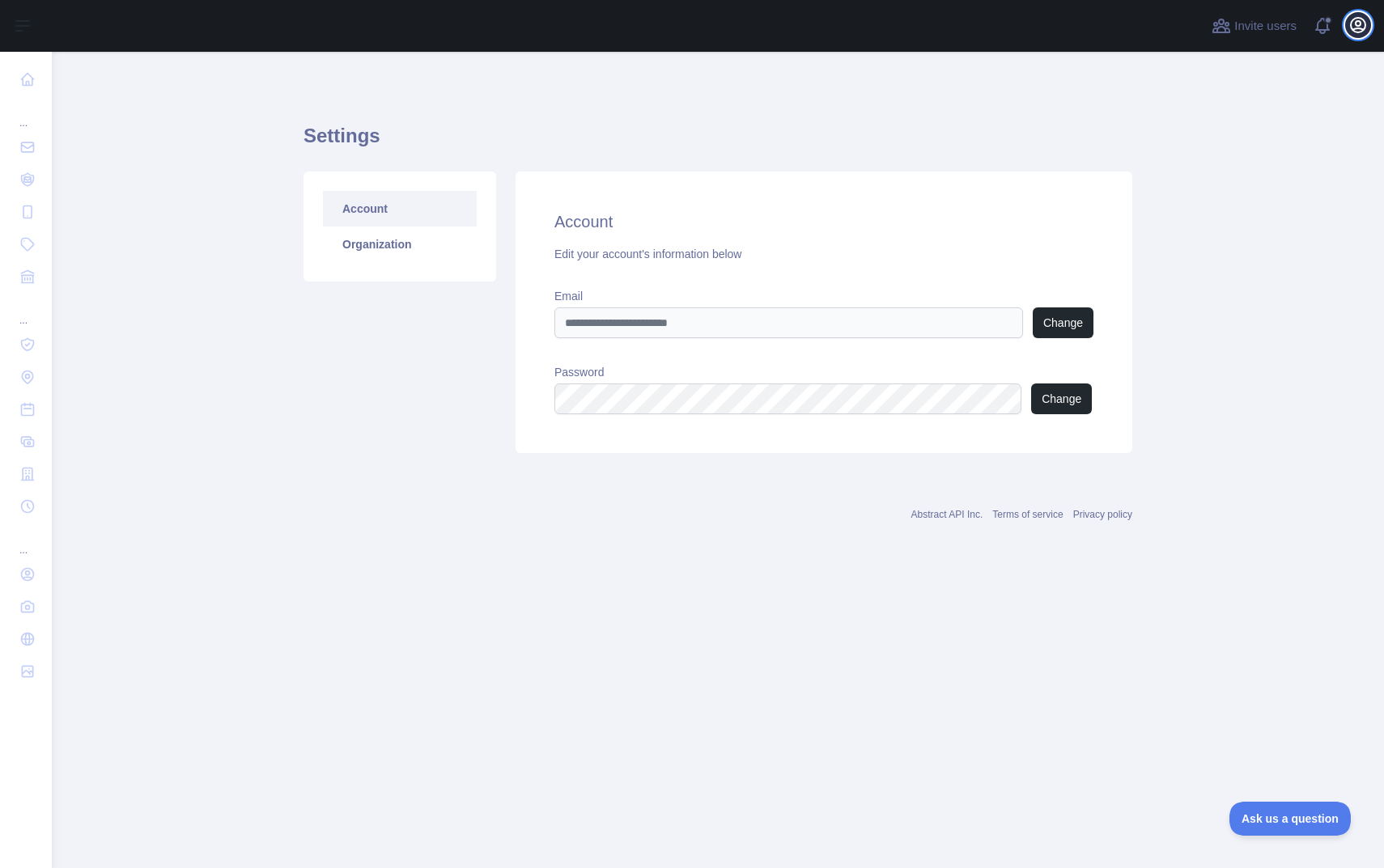
click at [1358, 34] on icon "button" at bounding box center [1358, 26] width 20 height 20
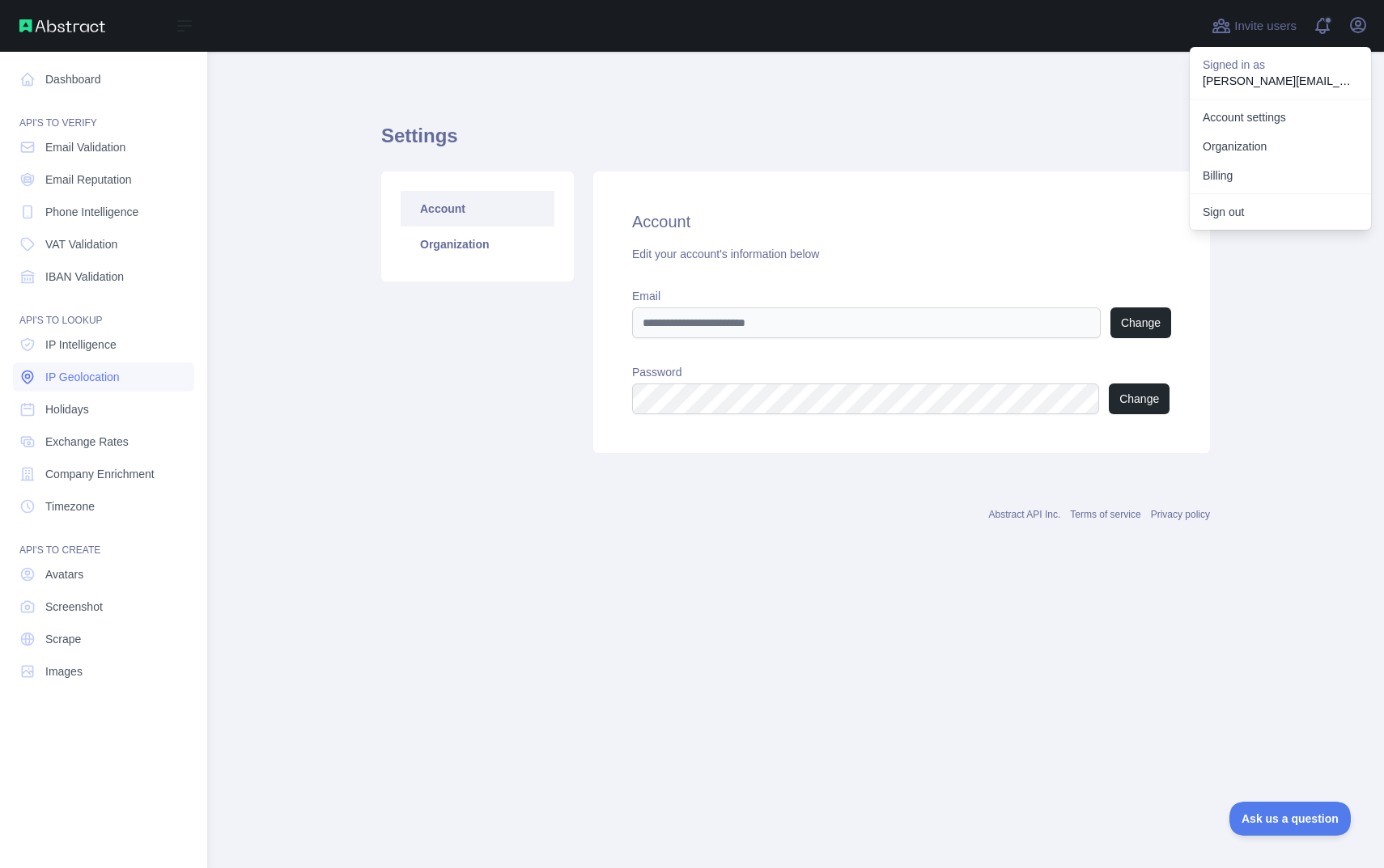
click at [84, 385] on span "IP Geolocation" at bounding box center [82, 377] width 74 height 16
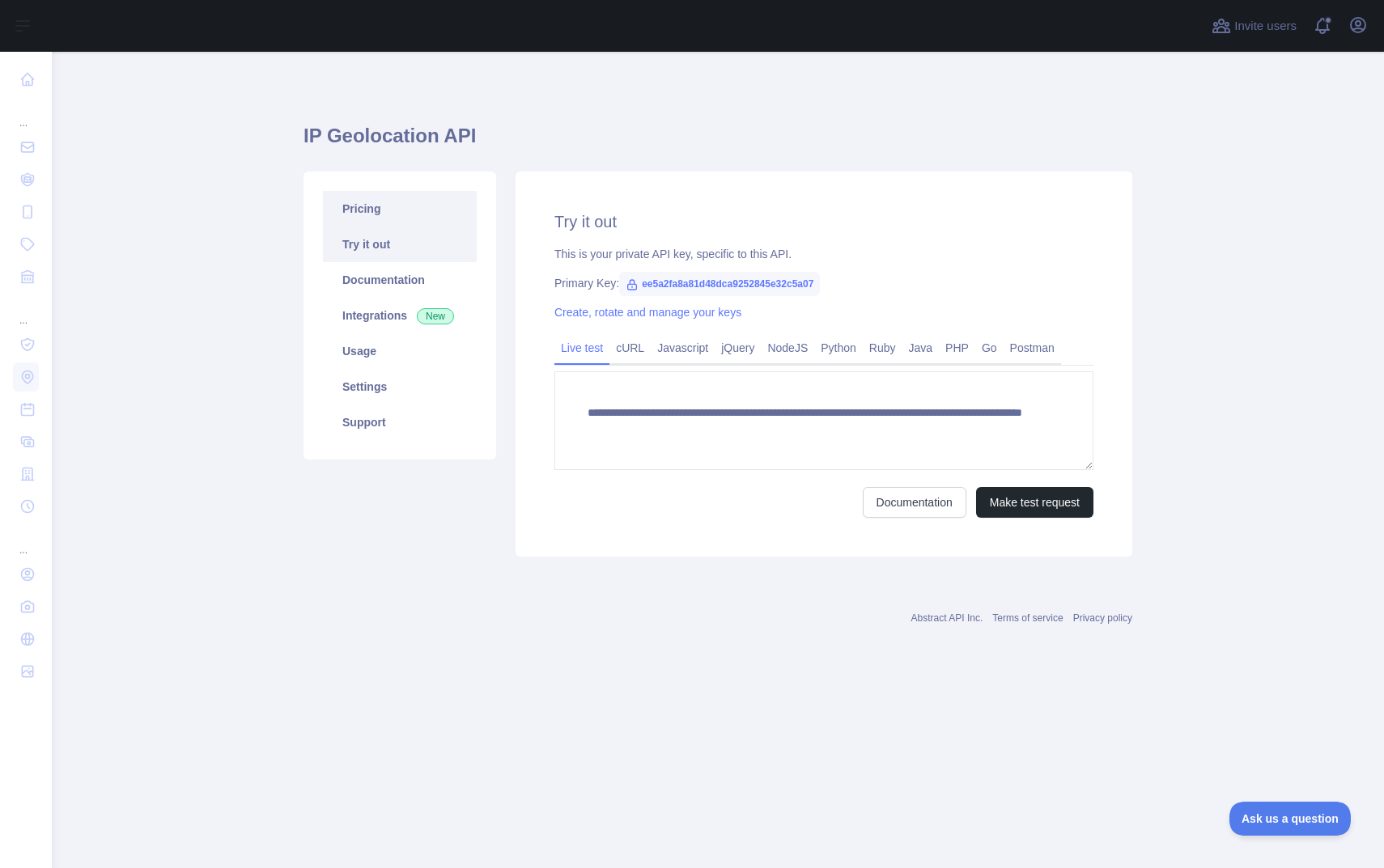
click at [383, 219] on link "Pricing" at bounding box center [400, 209] width 154 height 36
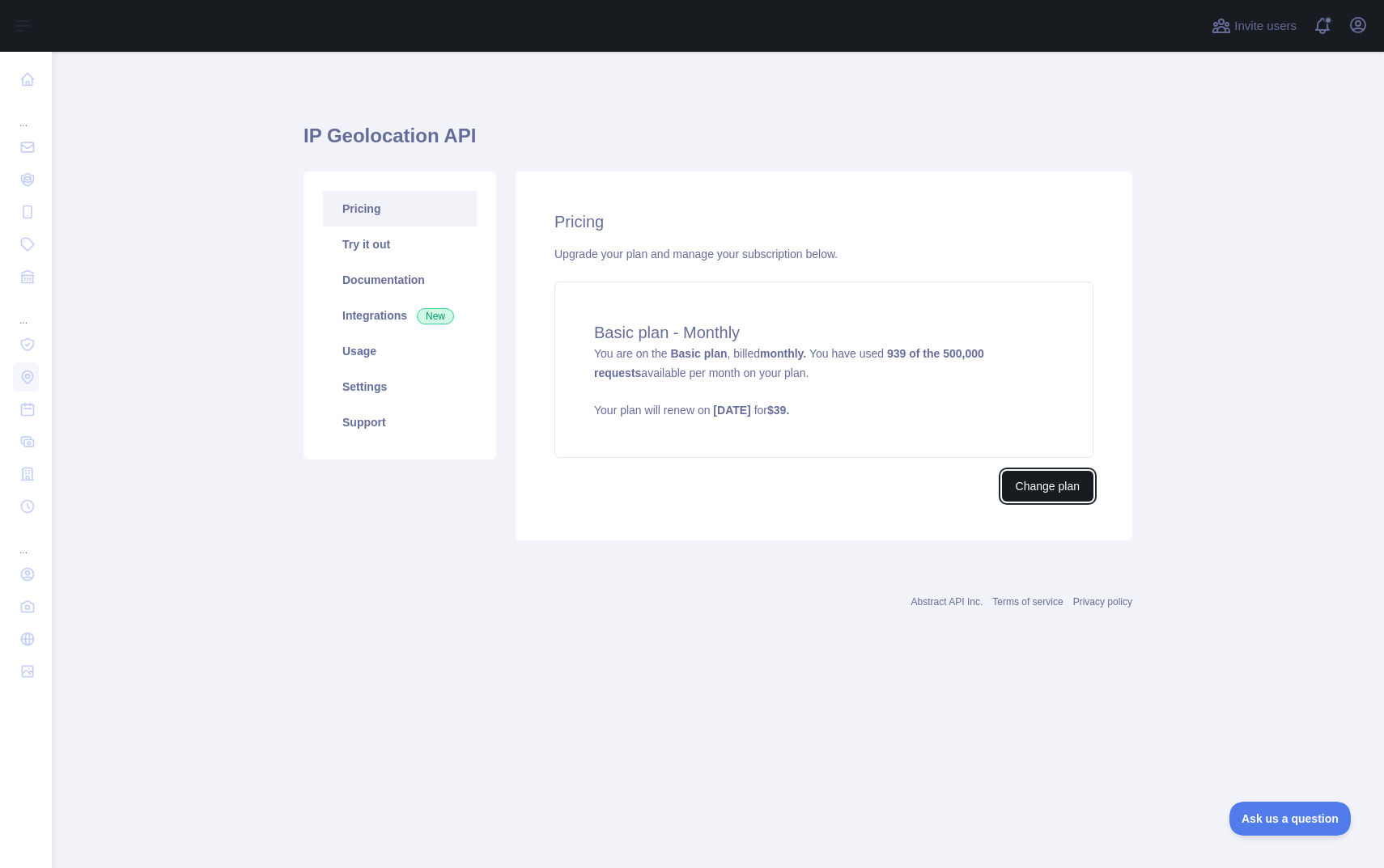
click at [1041, 492] on button "Change plan" at bounding box center [1048, 486] width 92 height 31
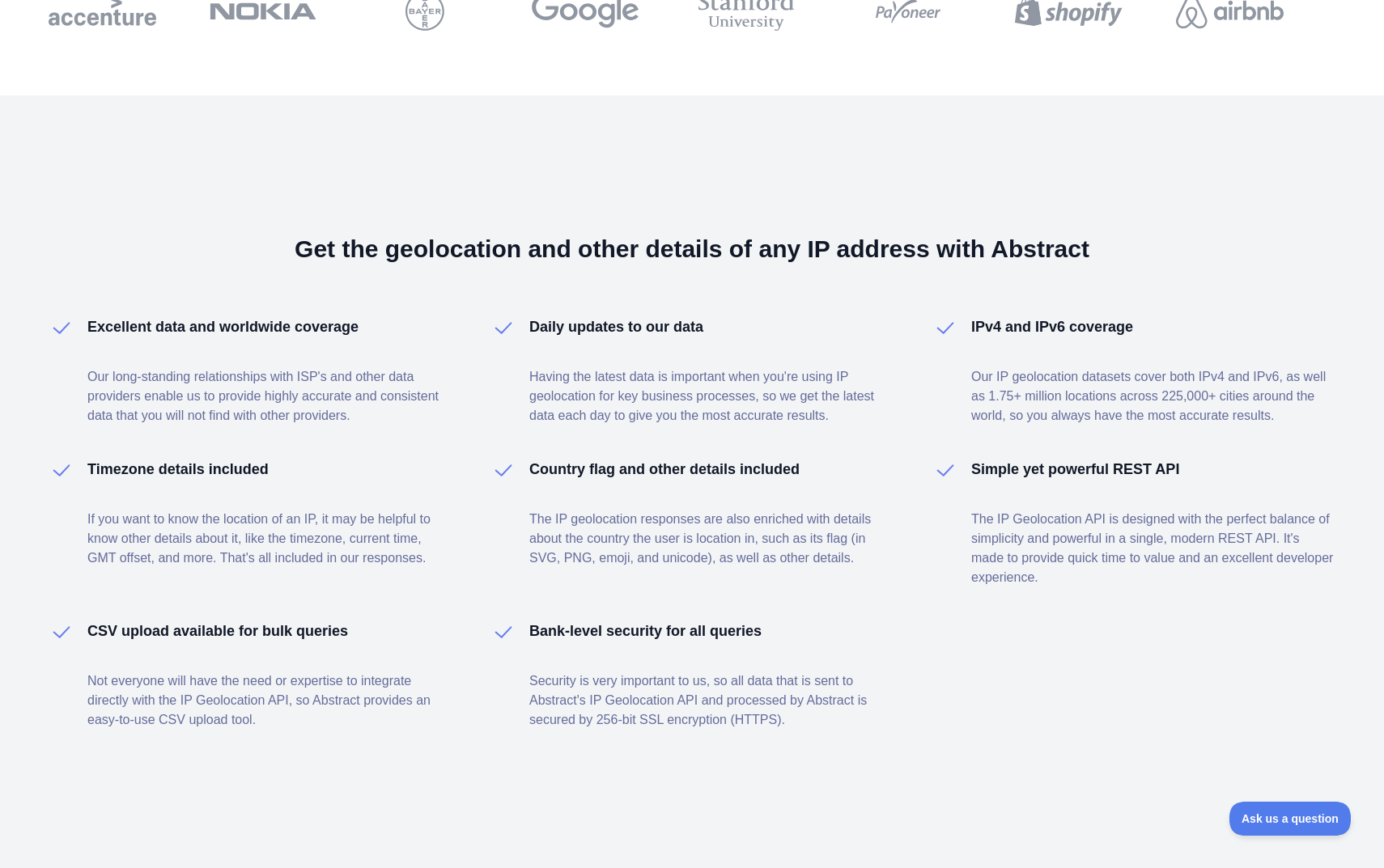
scroll to position [921, 0]
click at [1268, 823] on span "Ask us a question" at bounding box center [1281, 816] width 121 height 11
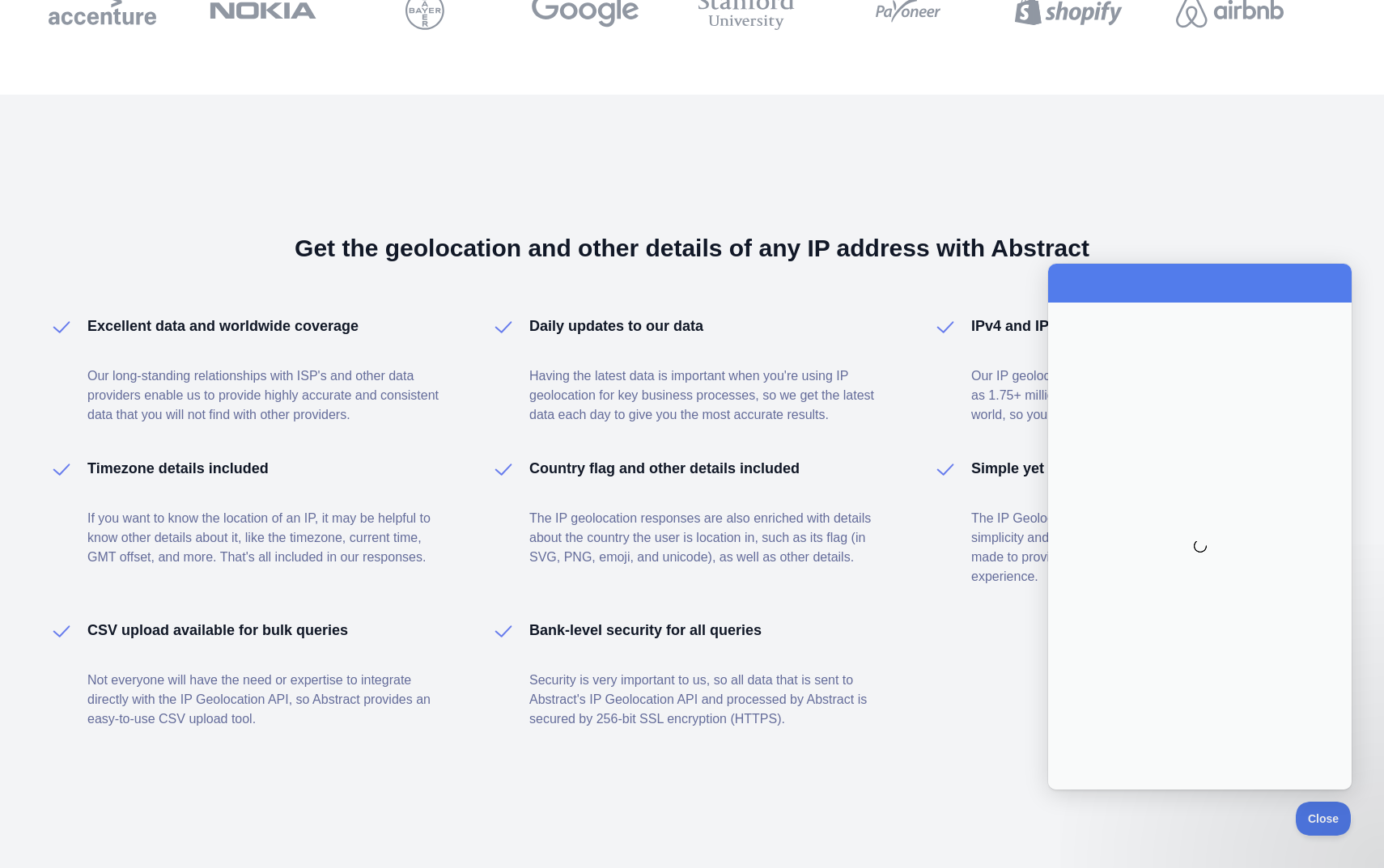
scroll to position [0, 0]
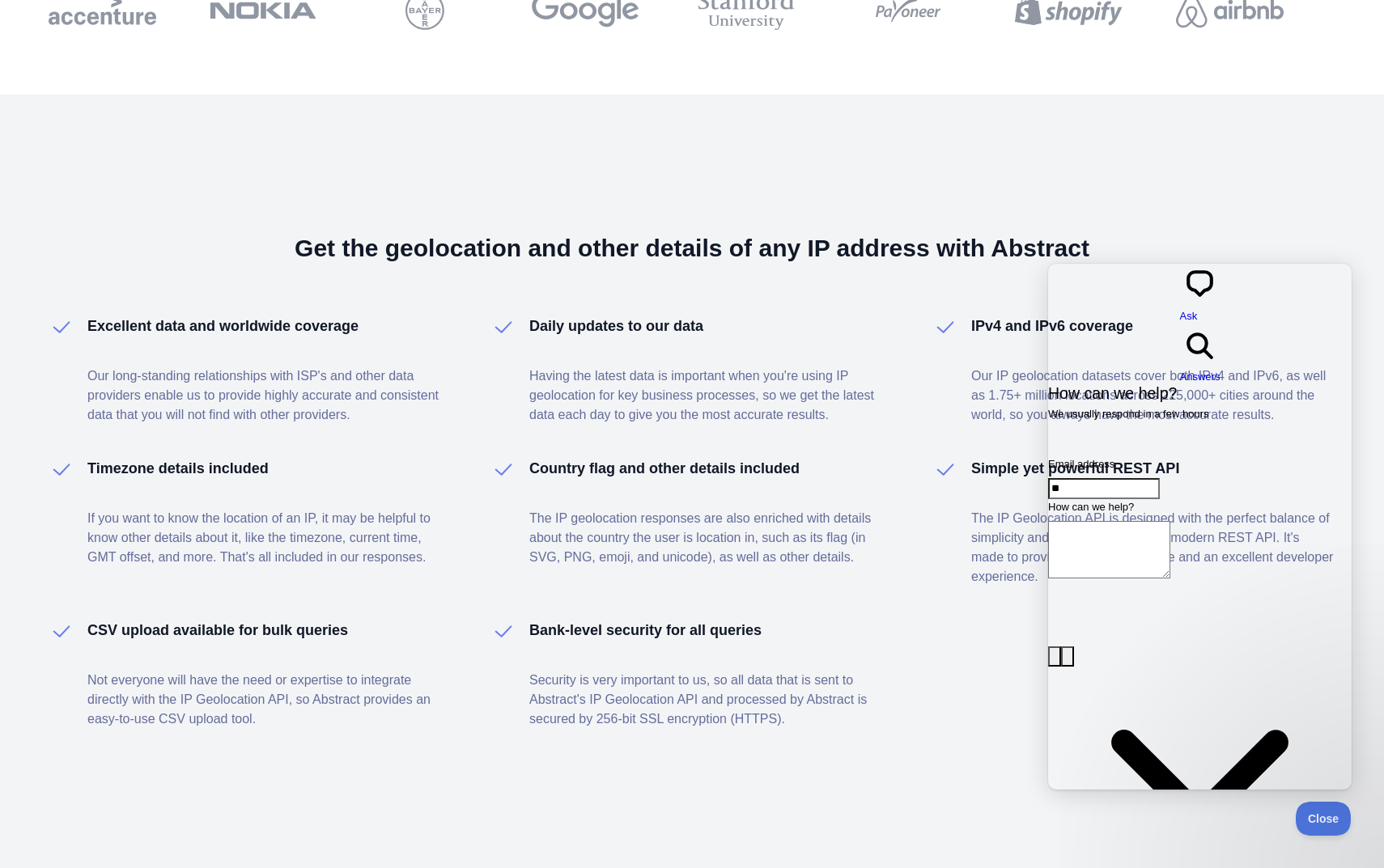
type input "*"
paste input "**********"
type input "**********"
click at [1220, 371] on span "Answers" at bounding box center [1200, 377] width 40 height 12
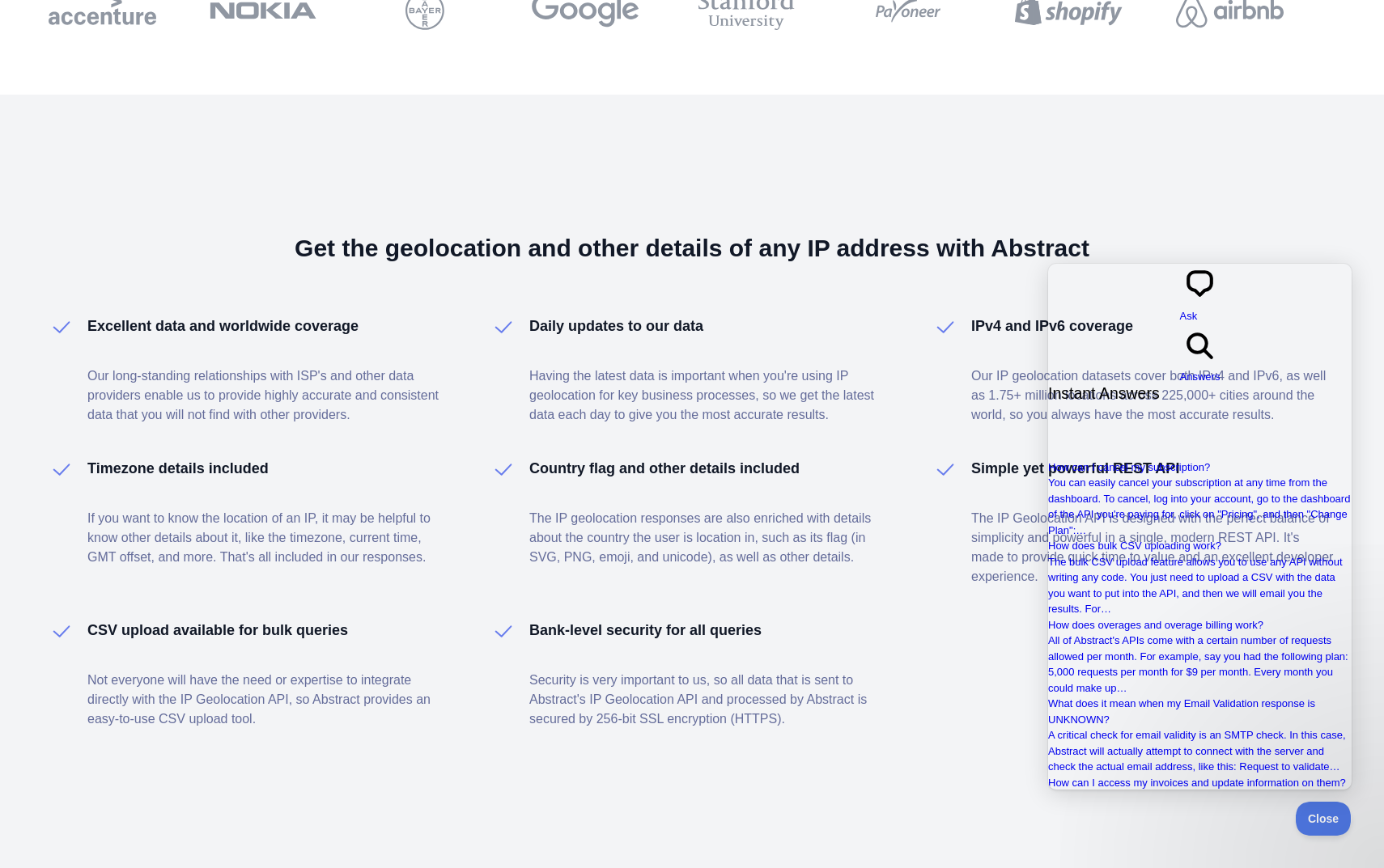
type input "**********"
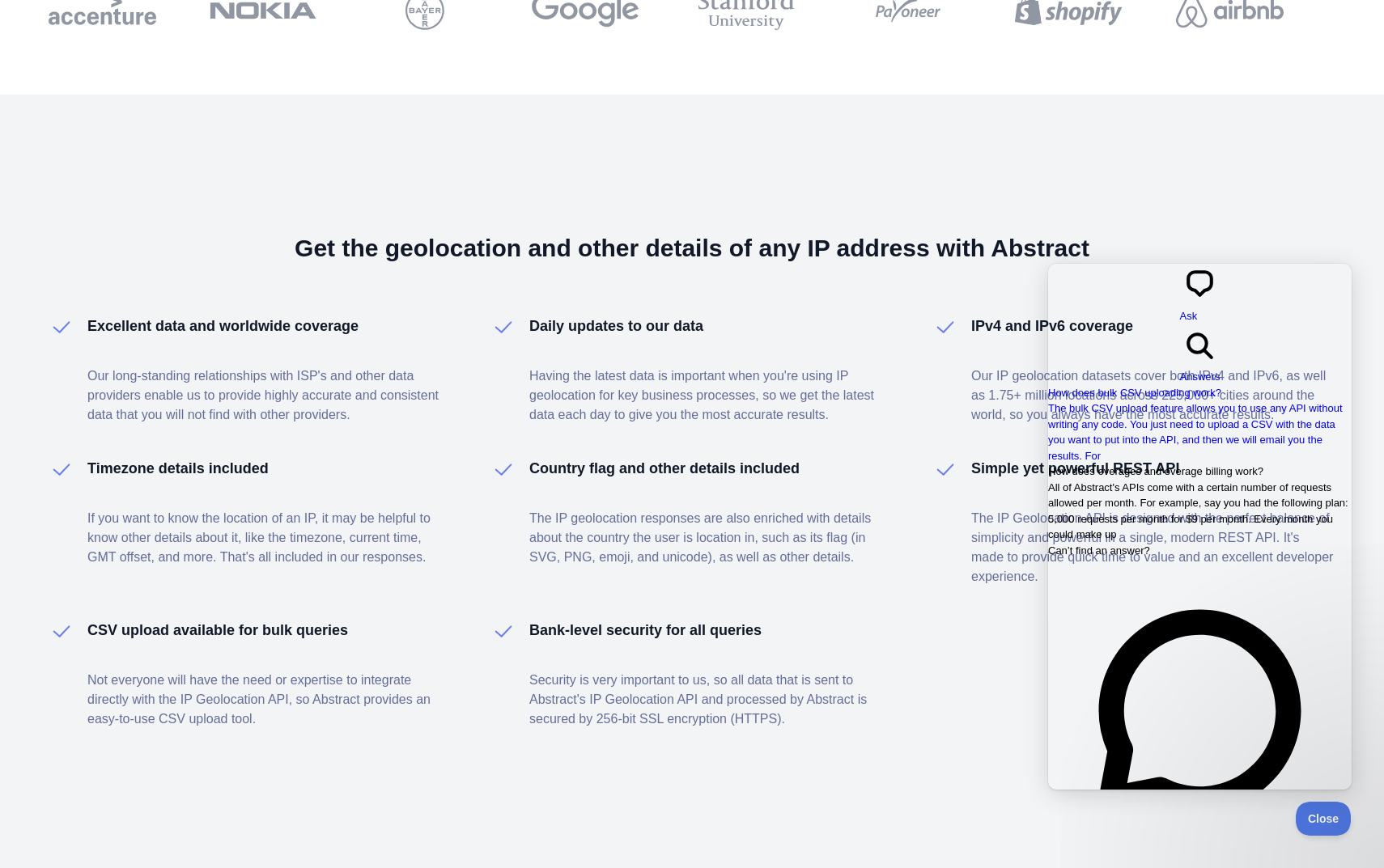
click at [1148, 532] on span "All of Abstract's APIs come with a certain number of requests allowed per month…" at bounding box center [1199, 511] width 300 height 60
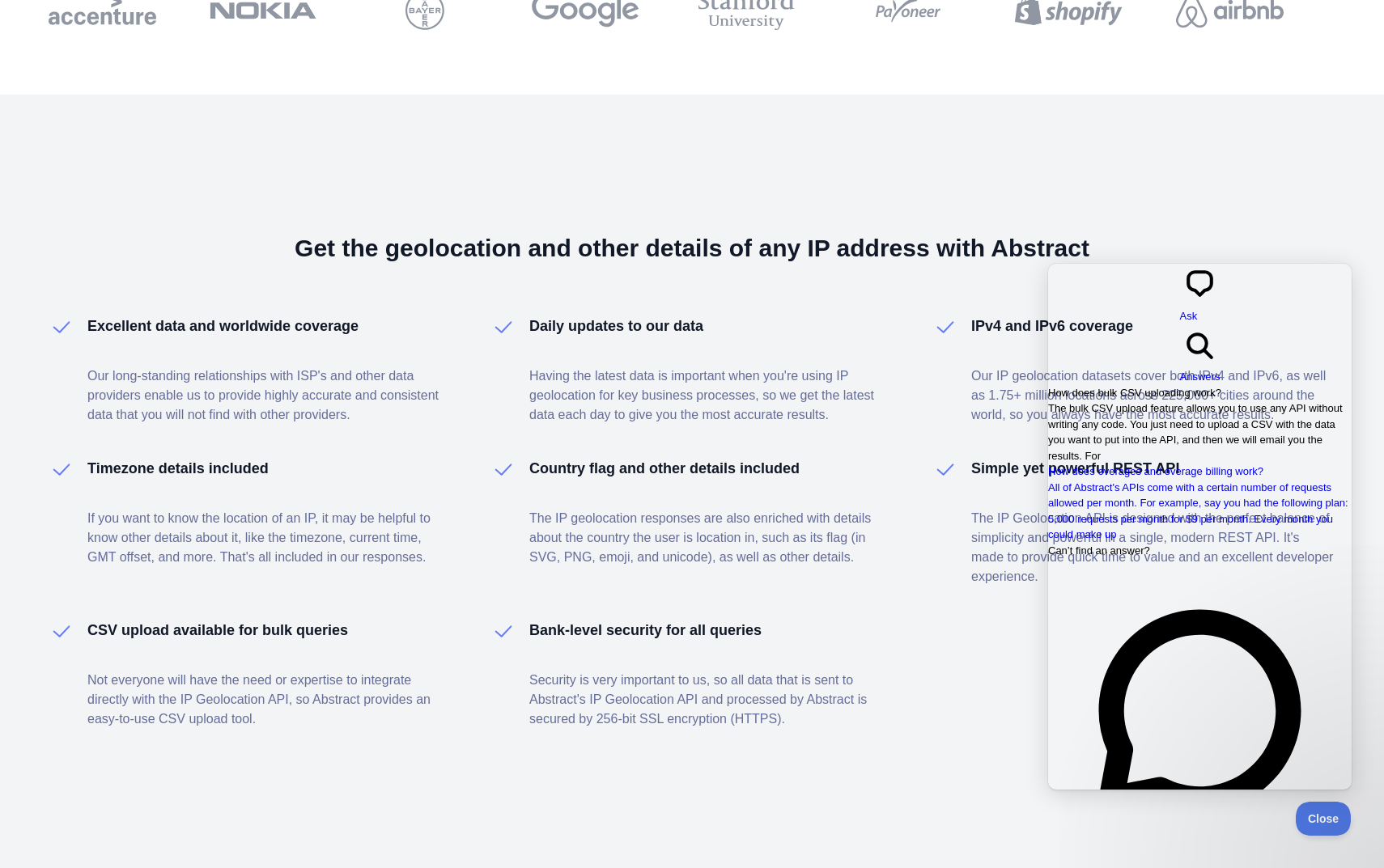
click at [1258, 402] on span "The bulk CSV upload feature allows you to use any API without writing any code.…" at bounding box center [1196, 432] width 295 height 60
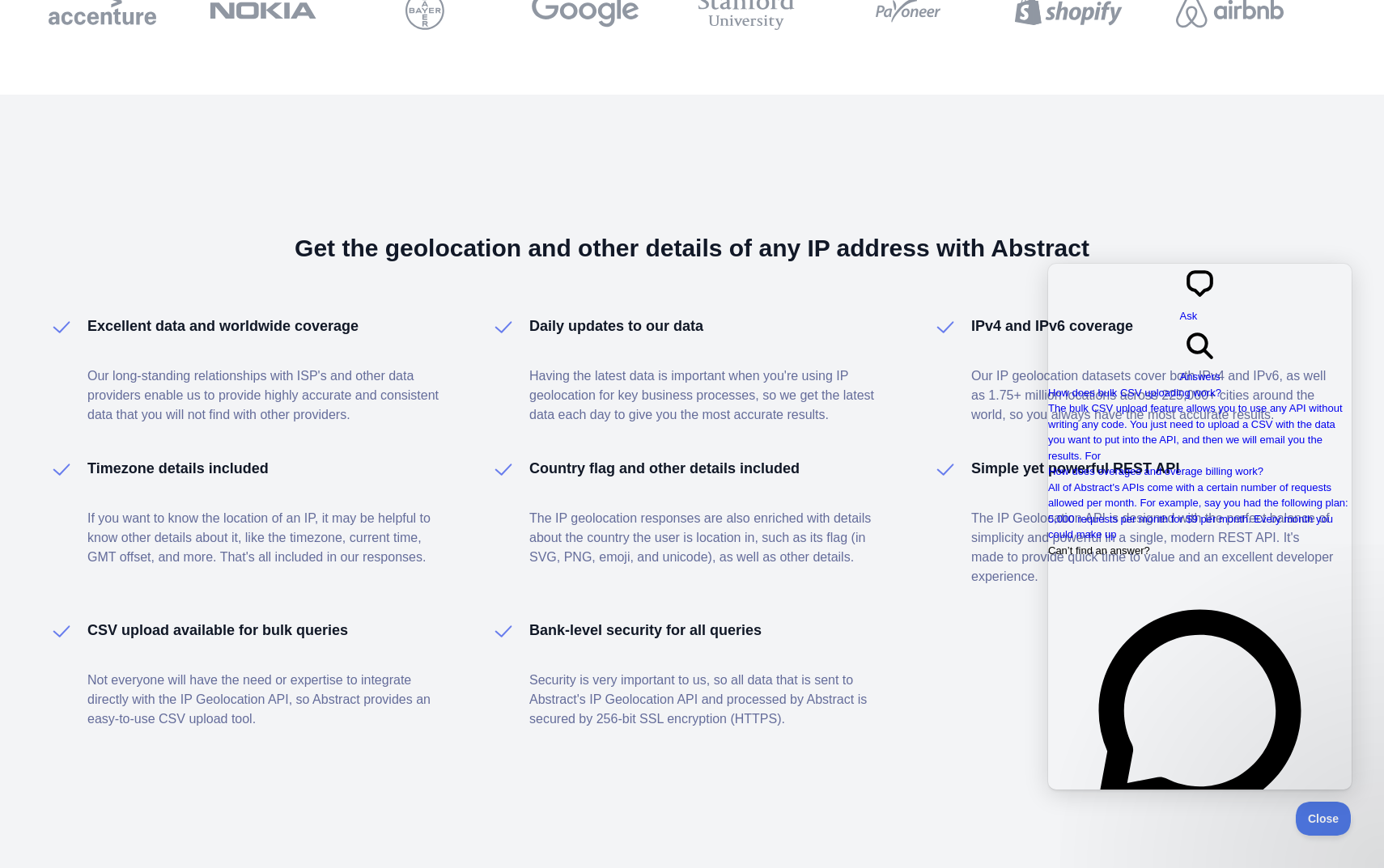
click at [1105, 868] on span "Get in touch" at bounding box center [1076, 874] width 56 height 12
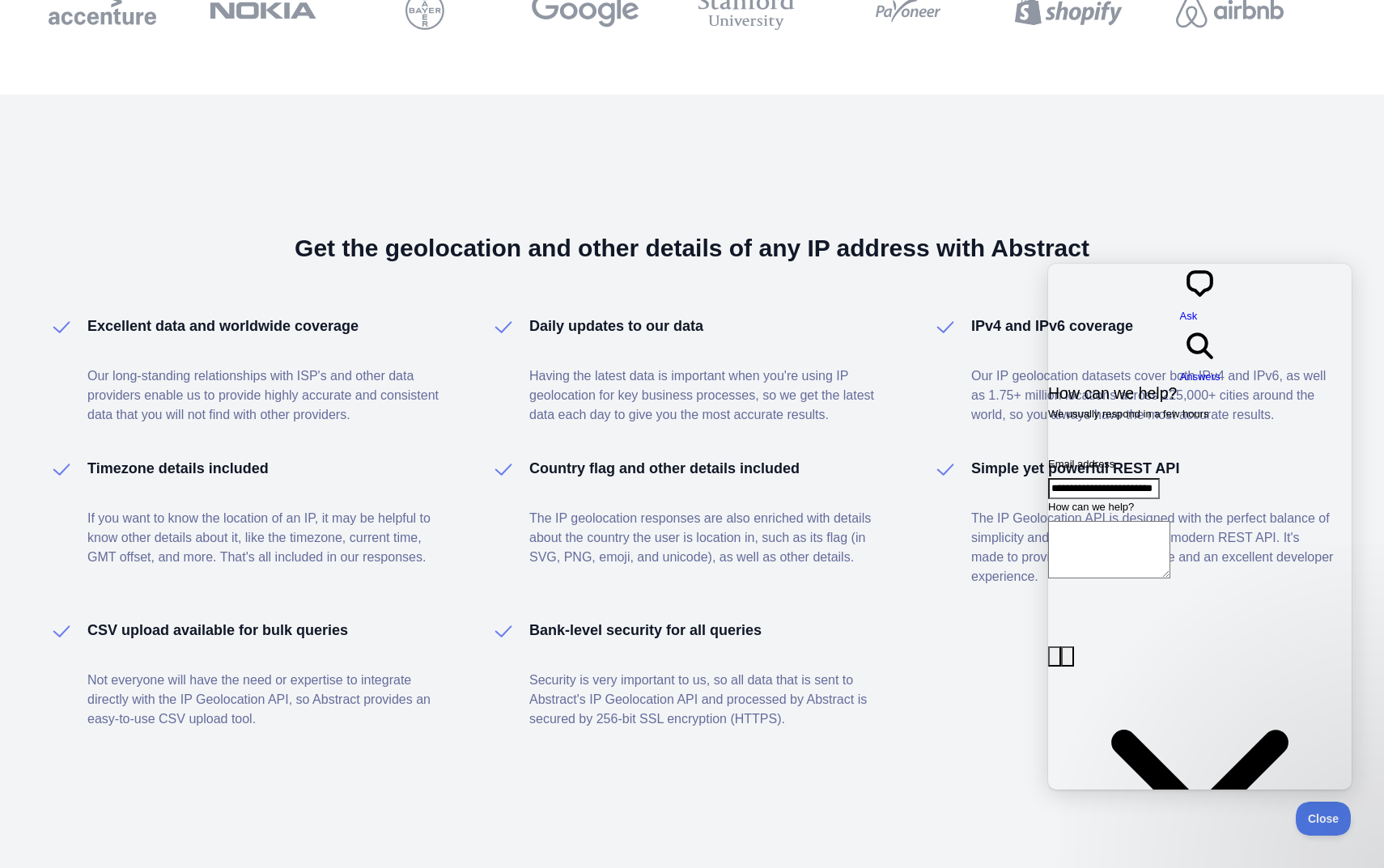
click at [1138, 521] on textarea "How can we help?" at bounding box center [1110, 549] width 122 height 57
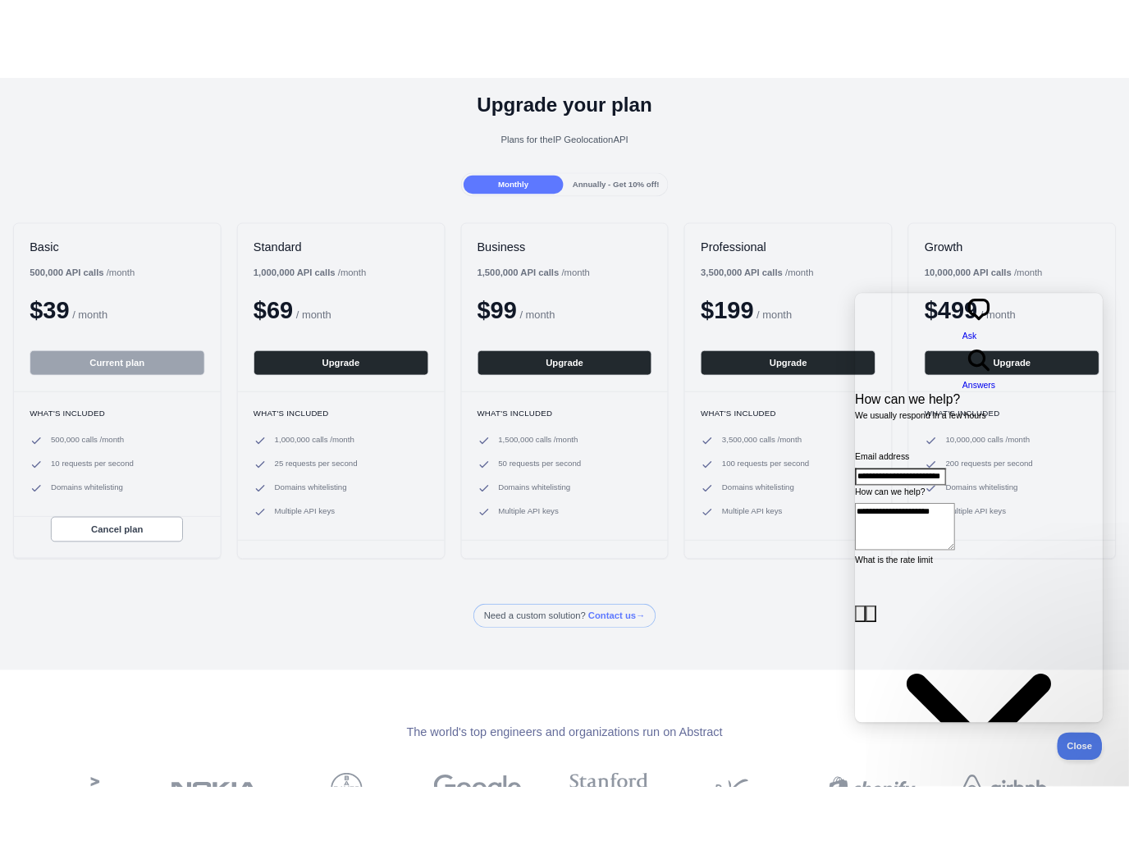
scroll to position [0, 0]
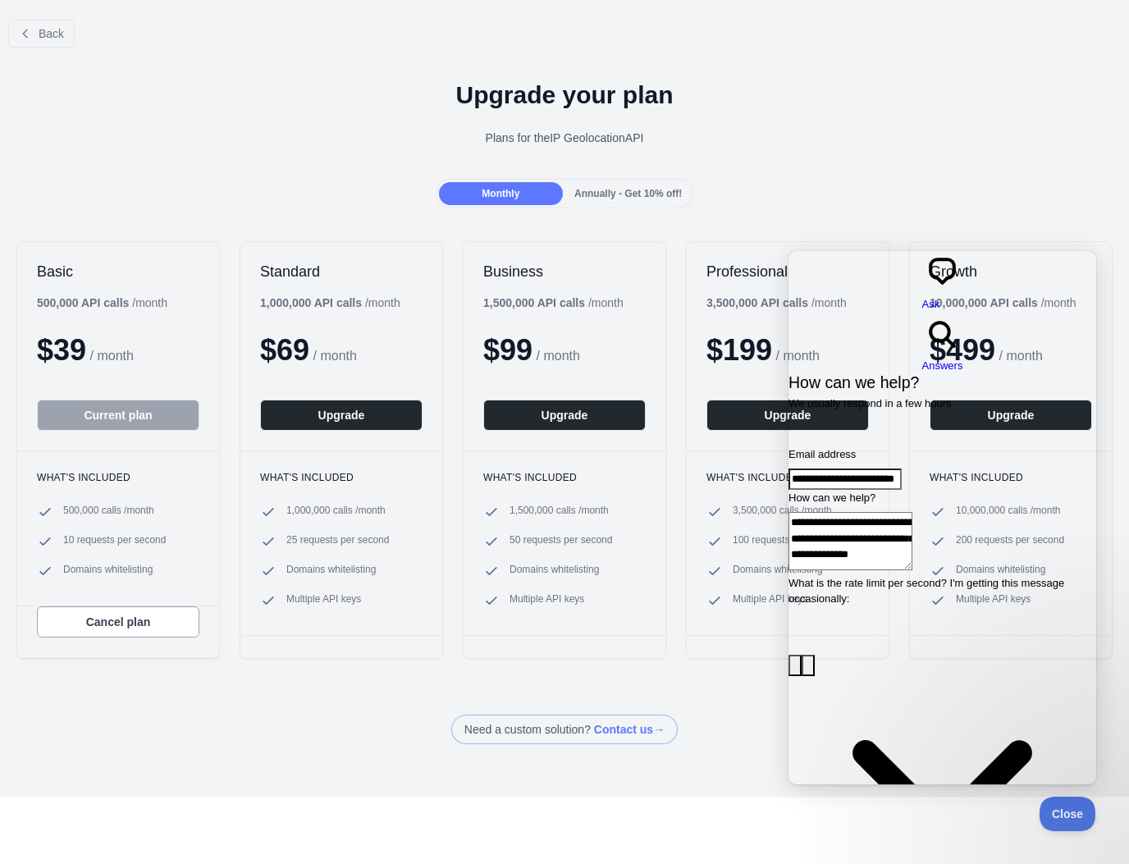
paste textarea "**********"
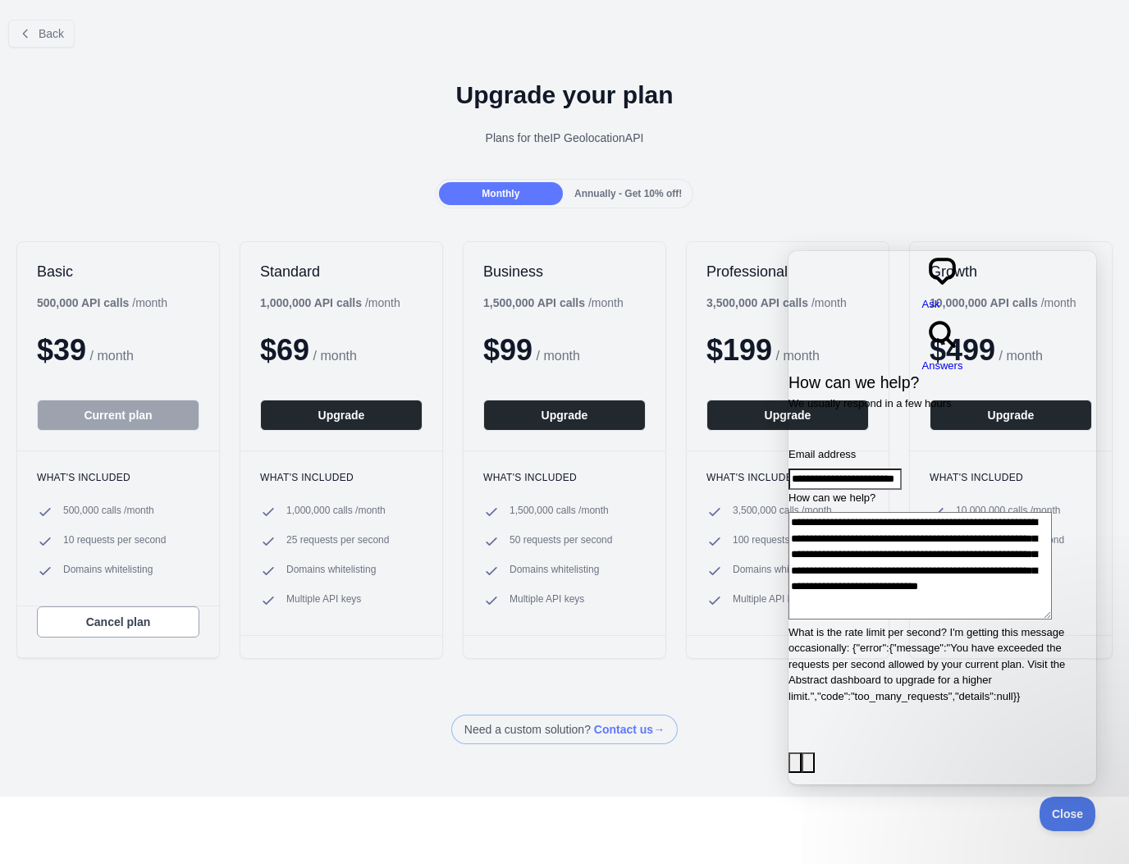
scroll to position [2, 0]
click at [858, 512] on textarea "**********" at bounding box center [919, 565] width 263 height 107
type textarea "**********"
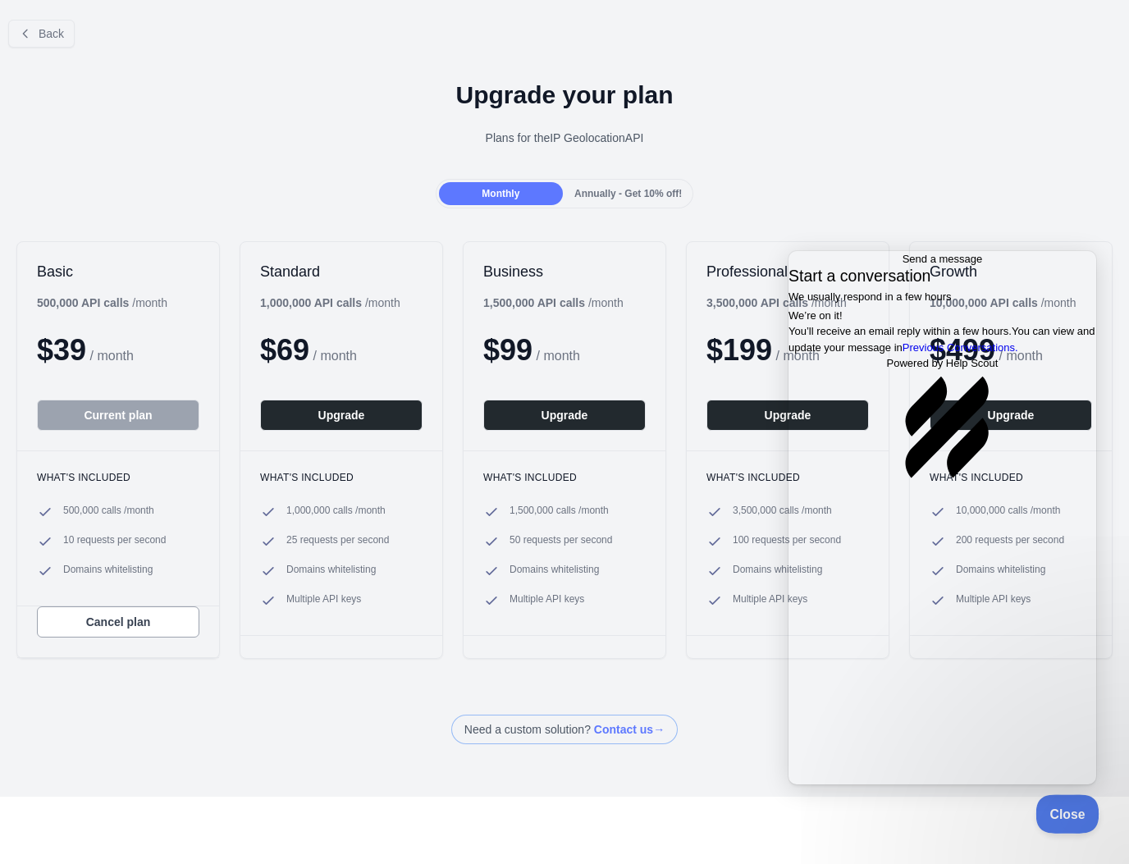
click at [1065, 813] on span "Close" at bounding box center [1063, 811] width 56 height 11
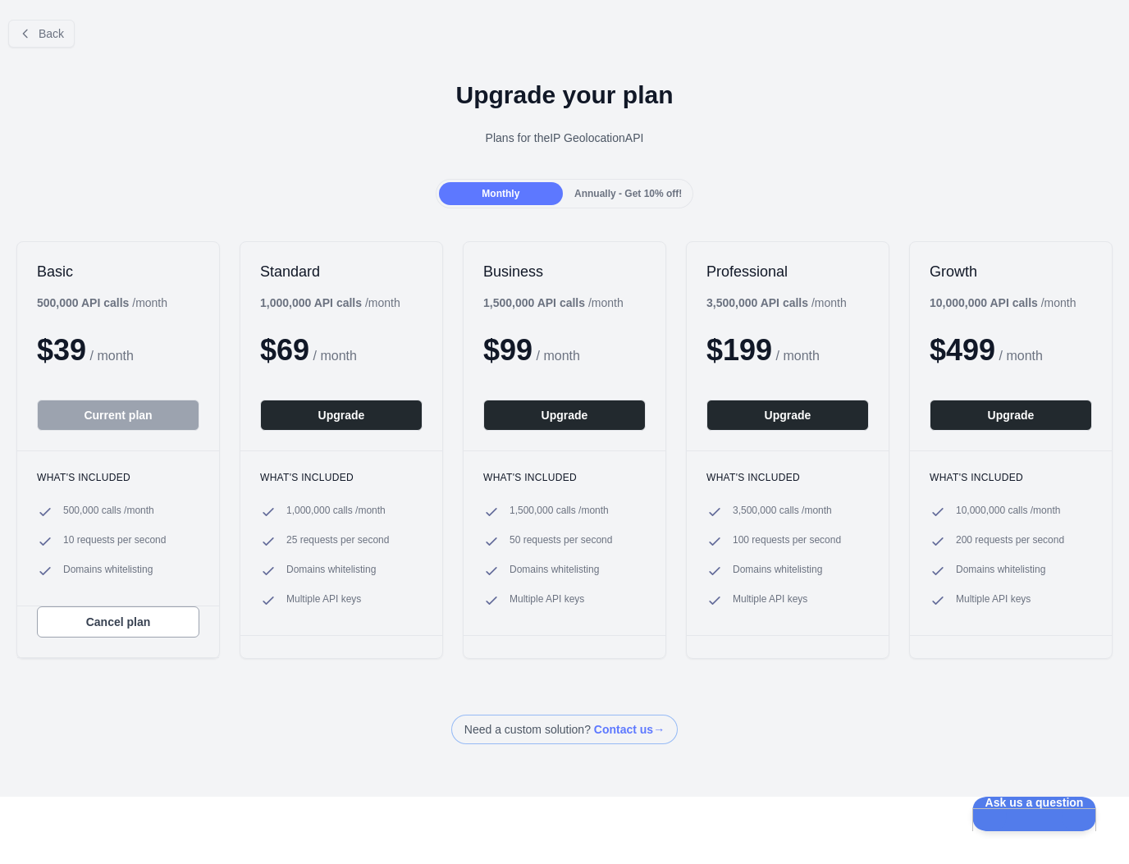
click at [219, 141] on div "Plans for the IP Geolocation API" at bounding box center [564, 138] width 1103 height 16
